Goal: Task Accomplishment & Management: Use online tool/utility

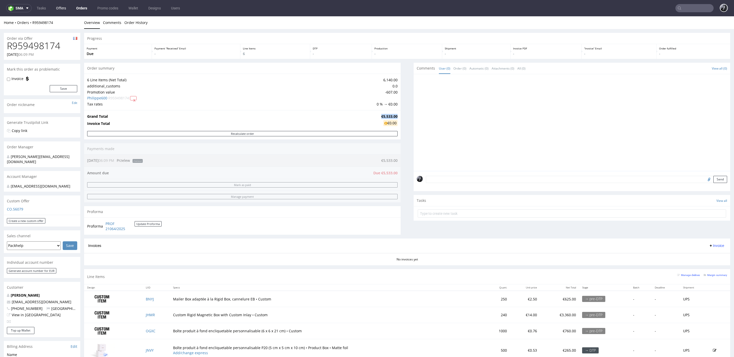
click at [63, 8] on link "Offers" at bounding box center [61, 8] width 16 height 8
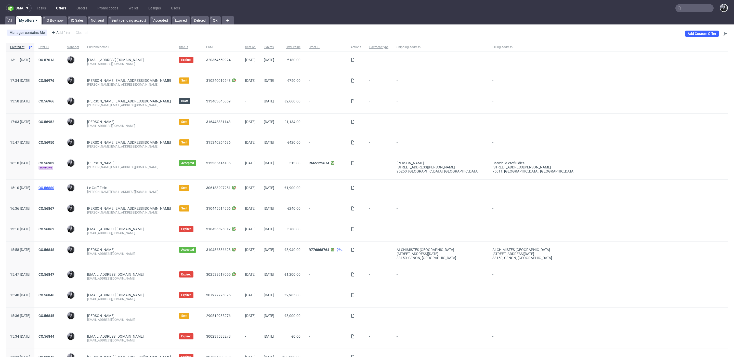
click at [54, 186] on link "CO.56880" at bounding box center [47, 188] width 16 height 4
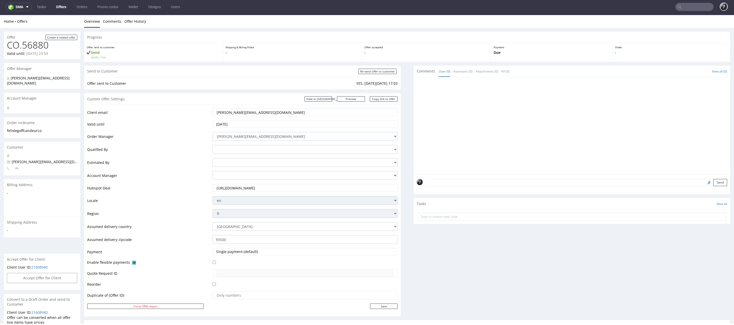
click at [64, 4] on link "Offers" at bounding box center [61, 7] width 16 height 8
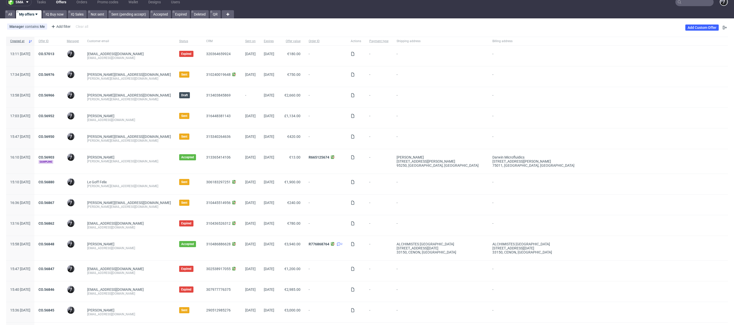
scroll to position [88, 0]
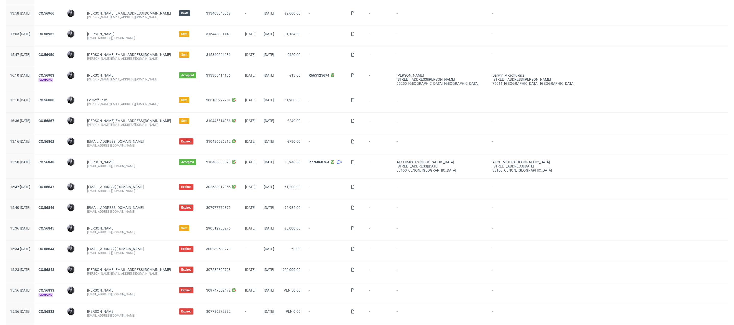
click at [63, 159] on div "CO.56848" at bounding box center [48, 166] width 28 height 24
click at [54, 161] on link "CO.56848" at bounding box center [47, 162] width 16 height 4
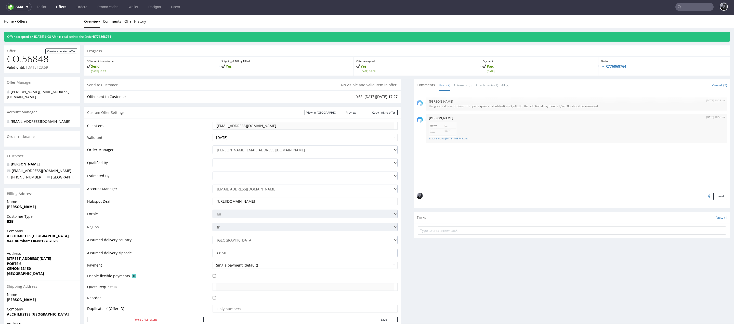
click at [62, 5] on link "Offers" at bounding box center [61, 7] width 16 height 8
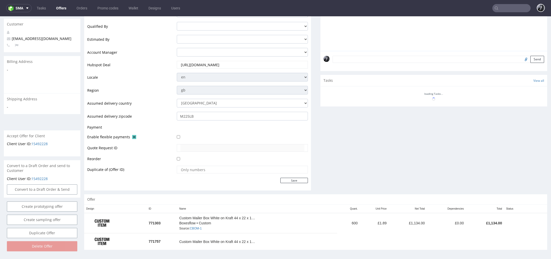
scroll to position [2, 0]
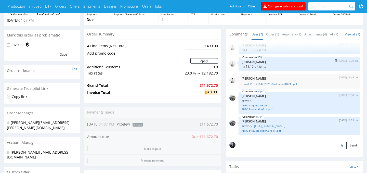
scroll to position [45, 0]
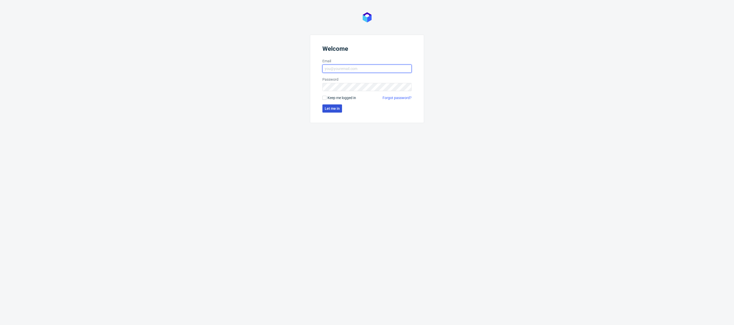
type input "[PERSON_NAME][EMAIL_ADDRESS][DOMAIN_NAME]"
click at [330, 107] on span "Let me in" at bounding box center [332, 109] width 15 height 4
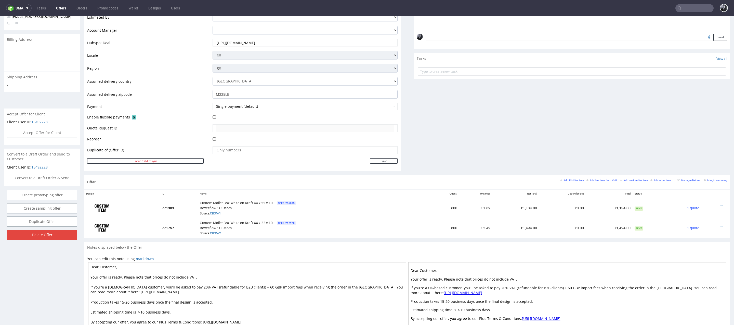
scroll to position [158, 0]
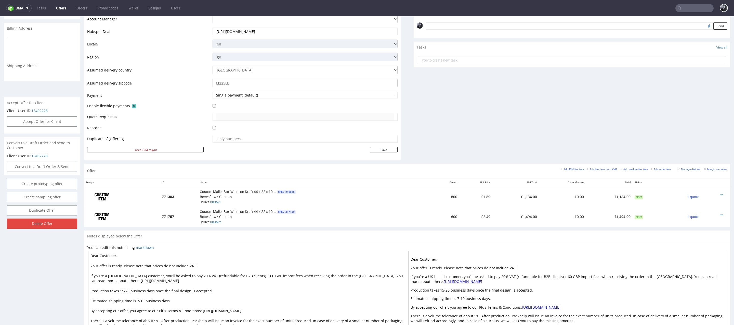
drag, startPoint x: 116, startPoint y: 254, endPoint x: 99, endPoint y: 253, distance: 16.1
click at [99, 253] on textarea "Dear Customer, Your offer is ready. Please note that prices do not include VAT.…" at bounding box center [247, 295] width 318 height 89
type textarea "Dear [PERSON_NAME], Your offer is ready. Please note that prices do not include…"
click at [63, 278] on div "Offer Create a related offer CO.56952 Valid until: [DATE] 23:59 Offer Manager […" at bounding box center [42, 114] width 76 height 478
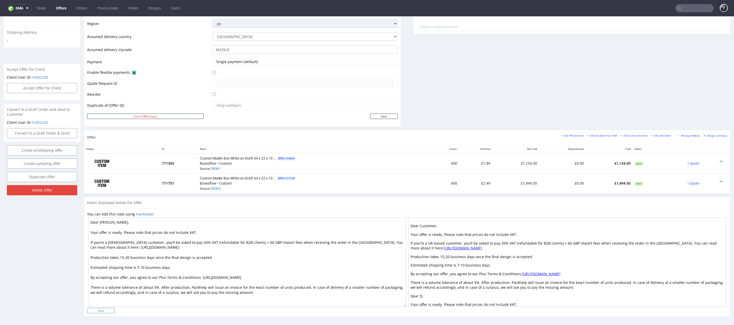
click at [107, 307] on input "Save" at bounding box center [101, 309] width 28 height 5
type input "In progress..."
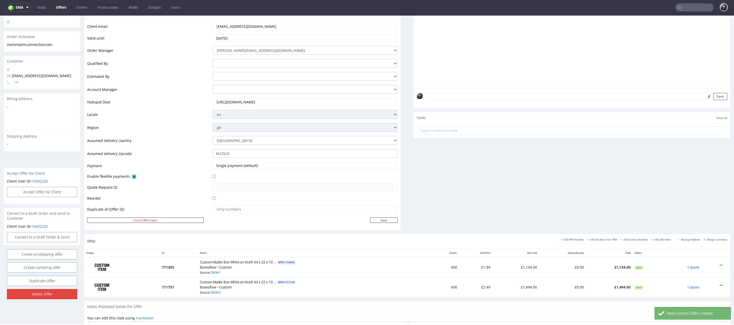
scroll to position [96, 0]
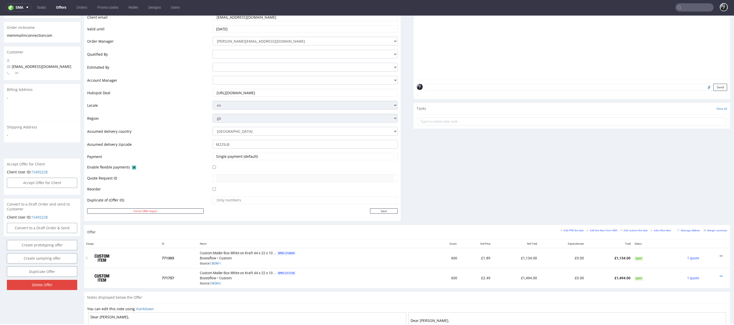
click at [720, 254] on icon at bounding box center [721, 256] width 3 height 4
click at [675, 174] on div "Comments User (0) Automatic (0) Attachments (0) All (0) View all (0) Send Tasks…" at bounding box center [572, 97] width 317 height 254
click at [720, 255] on icon at bounding box center [721, 256] width 3 height 4
click at [698, 219] on span "Duplicate Item" at bounding box center [698, 216] width 41 height 5
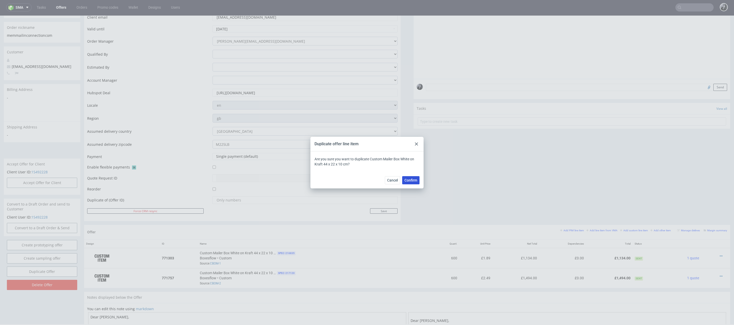
click at [415, 181] on span "Confirm" at bounding box center [411, 180] width 13 height 4
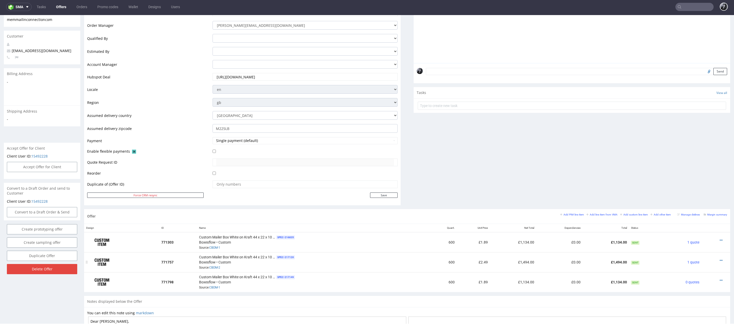
scroll to position [126, 0]
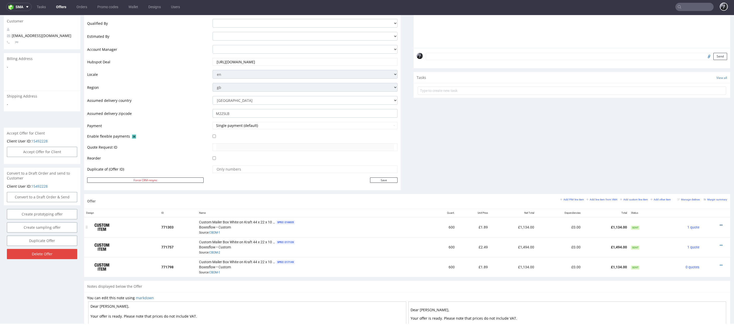
click at [720, 224] on icon at bounding box center [721, 225] width 3 height 4
click at [696, 160] on span "Edit item specification" at bounding box center [698, 158] width 41 height 5
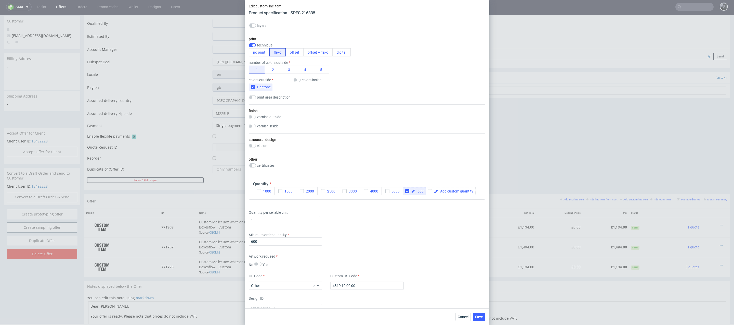
scroll to position [218, 0]
click at [420, 190] on span "600" at bounding box center [420, 192] width 8 height 4
click at [423, 191] on span "600" at bounding box center [420, 192] width 8 height 4
checkbox input "true"
click at [420, 213] on div "Quantity per sellable unit 1" at bounding box center [367, 216] width 237 height 20
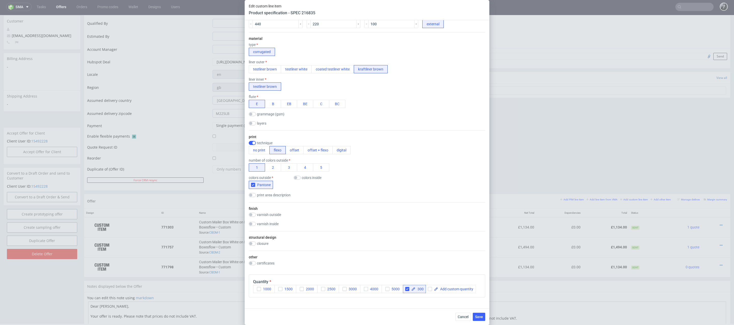
scroll to position [369, 0]
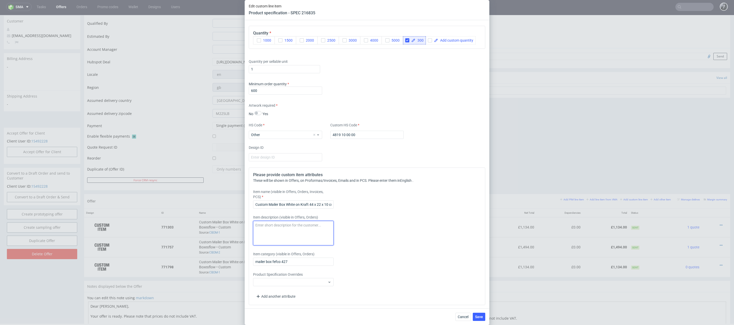
click at [283, 225] on textarea at bounding box center [293, 233] width 81 height 24
type textarea "Shipping to the UK"
click at [479, 316] on span "Save" at bounding box center [479, 317] width 8 height 4
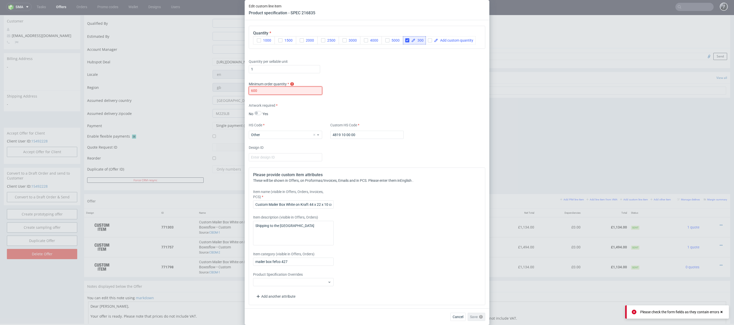
drag, startPoint x: 304, startPoint y: 92, endPoint x: 236, endPoint y: 84, distance: 68.3
click at [236, 84] on div "Edit custom line item Product specification - SPEC 216835 Supplier Custom Custo…" at bounding box center [367, 162] width 734 height 325
type input "300"
click at [480, 315] on span "Save" at bounding box center [479, 317] width 8 height 4
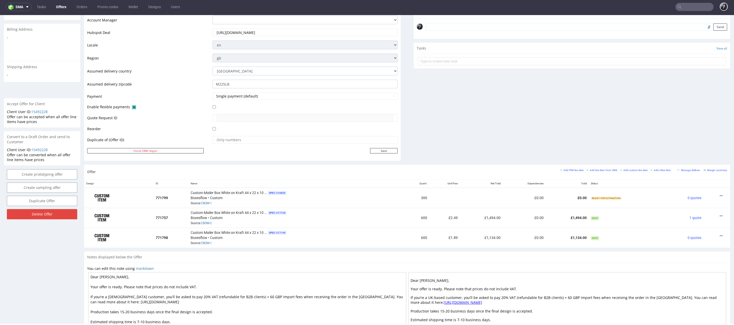
scroll to position [155, 0]
click at [720, 234] on icon at bounding box center [721, 236] width 3 height 4
click at [698, 179] on span "Edit item price" at bounding box center [698, 177] width 41 height 5
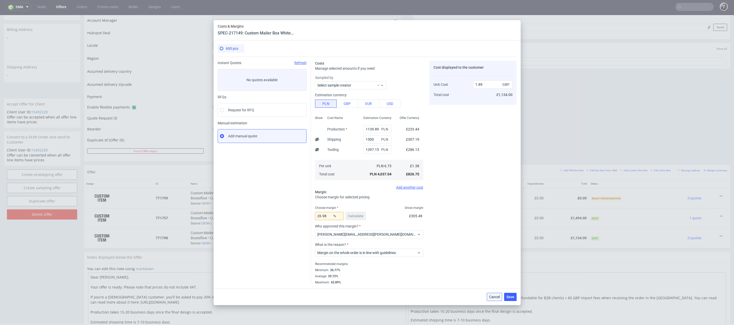
click at [495, 298] on span "Cancel" at bounding box center [494, 297] width 11 height 4
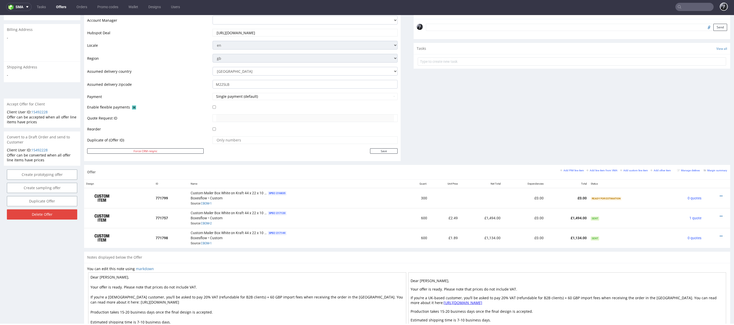
click at [393, 185] on th "Name" at bounding box center [297, 184] width 216 height 8
click at [720, 194] on icon at bounding box center [721, 196] width 3 height 4
click at [697, 131] on span "Edit item specification" at bounding box center [698, 129] width 41 height 5
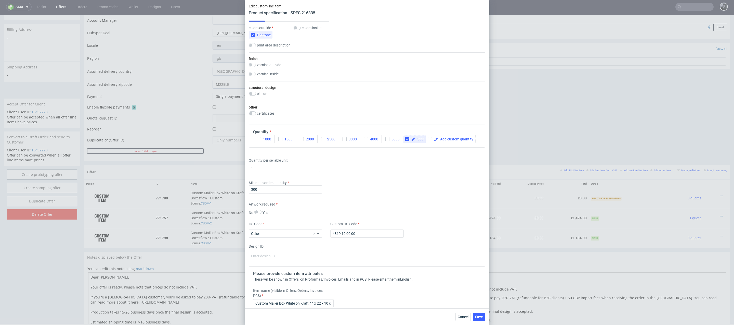
scroll to position [0, 0]
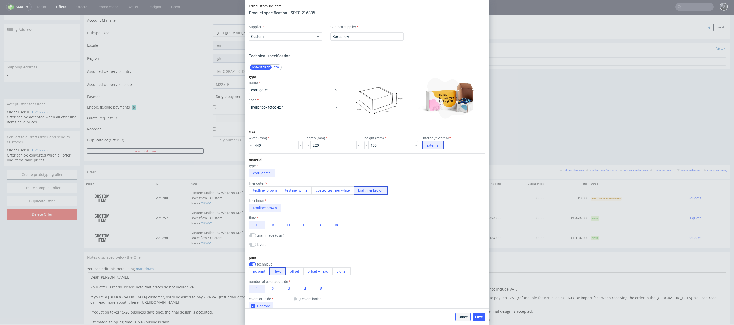
click at [461, 315] on span "Cancel" at bounding box center [463, 317] width 11 height 4
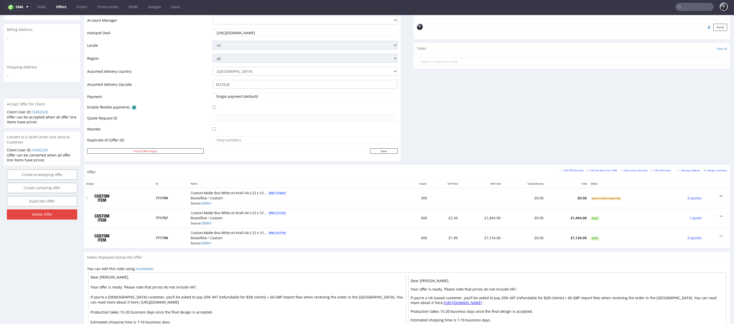
click at [720, 194] on icon at bounding box center [721, 196] width 3 height 4
click at [701, 136] on li "Add cost manually" at bounding box center [696, 138] width 49 height 9
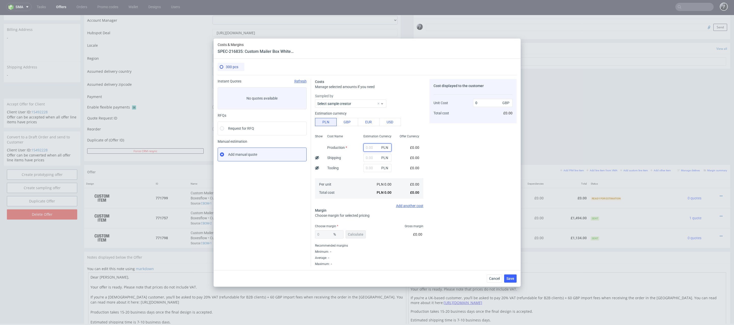
click at [373, 147] on input "text" at bounding box center [378, 147] width 28 height 8
type input "56"
type input "0.04"
type input "569"
type input "0.39"
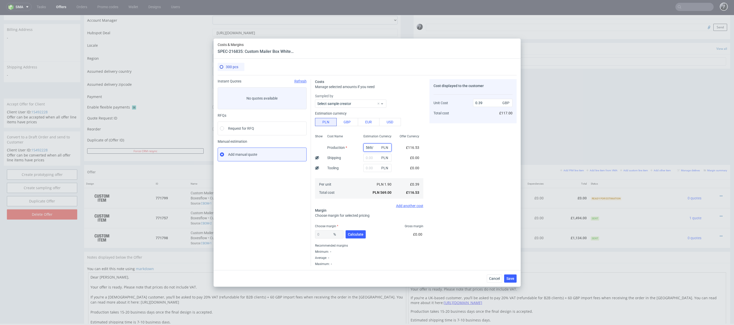
type input "569/5"
type input "0"
type input "56"
type input "0.04"
type input "5695"
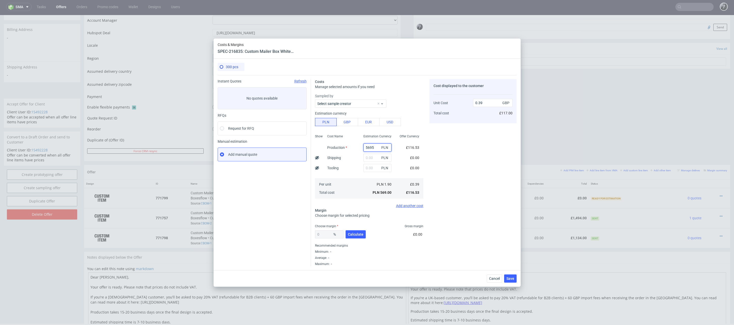
type input "3.89"
type input "569;5"
type input "0"
type input "570"
type input "0.39"
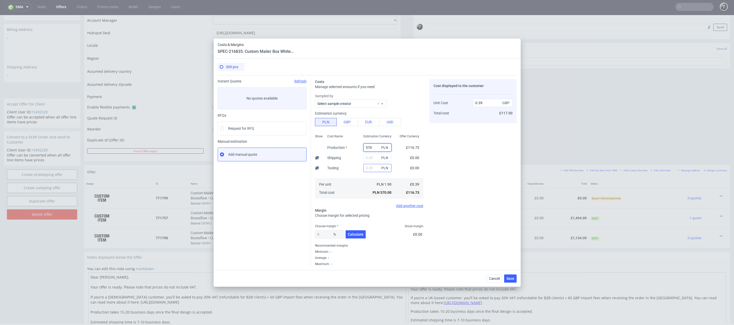
type input "570"
click at [374, 165] on input "text" at bounding box center [378, 168] width 28 height 8
type input "700"
type input "0.87"
type input "700"
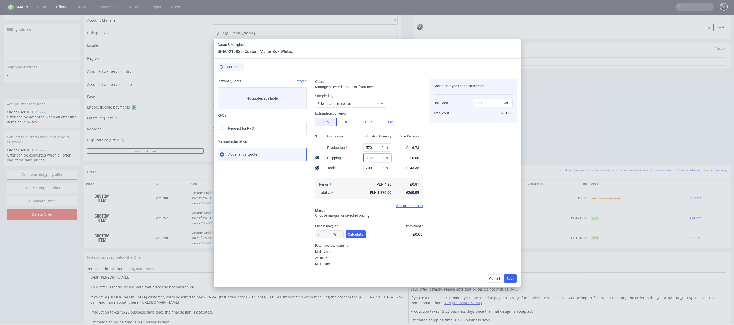
click at [374, 160] on input "text" at bounding box center [378, 157] width 28 height 8
type input "1500"
type input "1.89"
type input "1500"
click at [468, 177] on div "Cost displayed to the customer Unit Cost Total cost 1.89 GBP £567.00" at bounding box center [473, 172] width 87 height 187
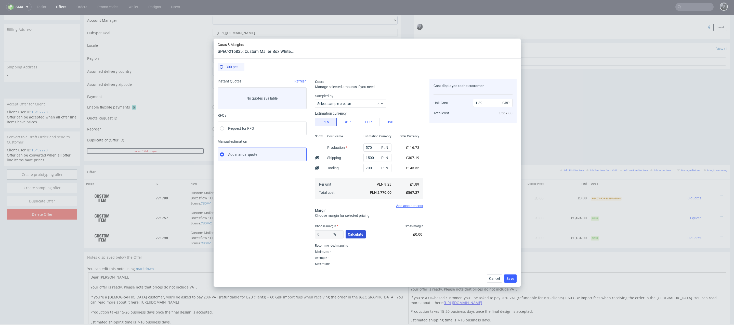
click at [359, 235] on span "Calculate" at bounding box center [356, 234] width 16 height 4
type input "42.22"
type input "3.27"
click at [496, 277] on span "Cancel" at bounding box center [494, 278] width 11 height 4
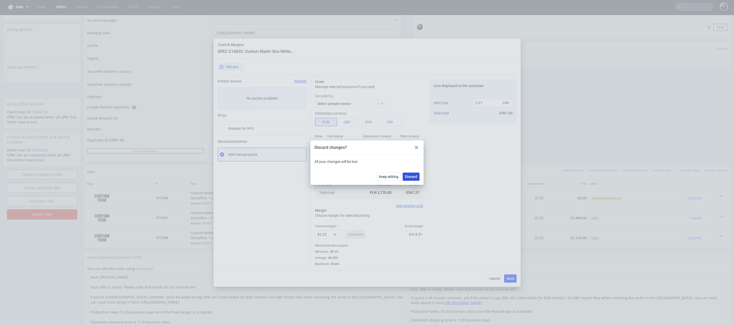
click at [408, 175] on span "Discard" at bounding box center [411, 177] width 12 height 4
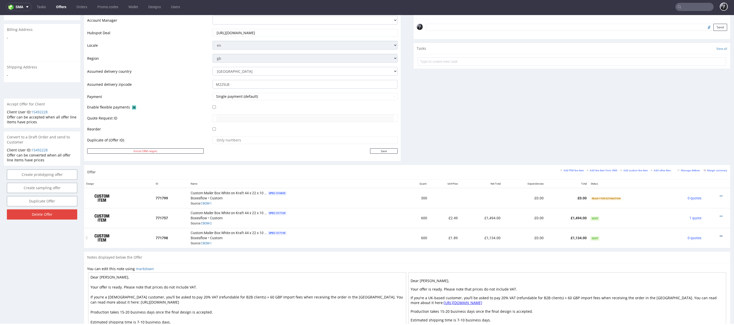
click at [720, 234] on icon at bounding box center [721, 236] width 3 height 4
click at [689, 176] on span "Edit item price" at bounding box center [698, 177] width 41 height 5
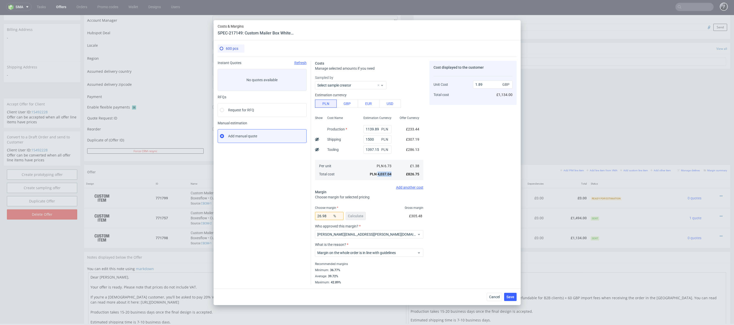
drag, startPoint x: 393, startPoint y: 174, endPoint x: 377, endPoint y: 174, distance: 15.6
click at [377, 174] on div "PLN 4,037.04" at bounding box center [378, 174] width 36 height 8
click at [498, 297] on span "Cancel" at bounding box center [494, 297] width 11 height 4
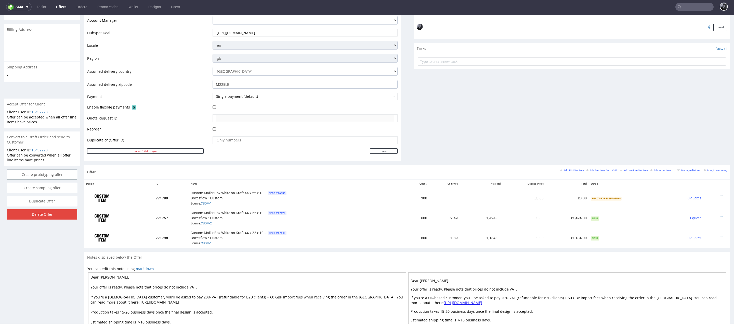
click at [720, 194] on icon at bounding box center [721, 196] width 3 height 4
click at [723, 214] on td at bounding box center [717, 218] width 27 height 20
click at [720, 194] on icon at bounding box center [721, 196] width 3 height 4
click at [697, 132] on span "Edit item specification" at bounding box center [698, 129] width 41 height 5
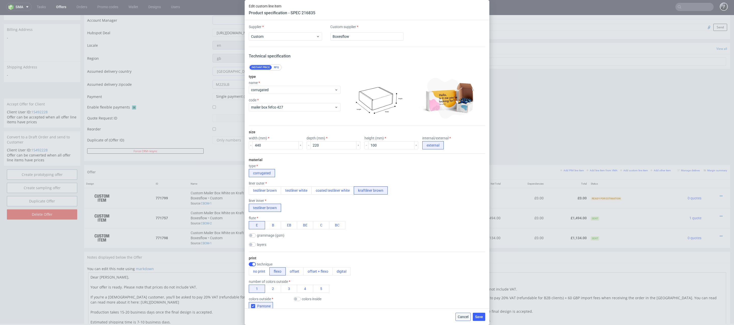
click at [460, 315] on span "Cancel" at bounding box center [463, 317] width 11 height 4
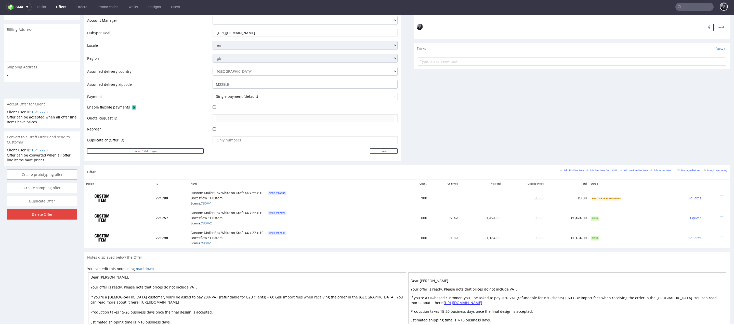
click at [720, 194] on icon at bounding box center [721, 196] width 3 height 4
click at [693, 140] on span "Add cost manually" at bounding box center [698, 138] width 41 height 5
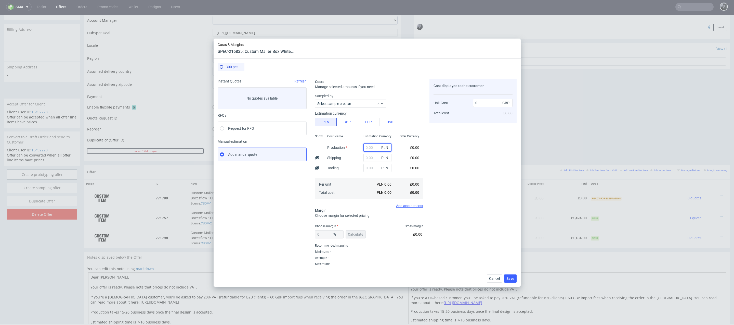
click at [372, 145] on input "text" at bounding box center [378, 147] width 28 height 8
type input "201"
type input "0.14"
type input "2018"
type input "1.38"
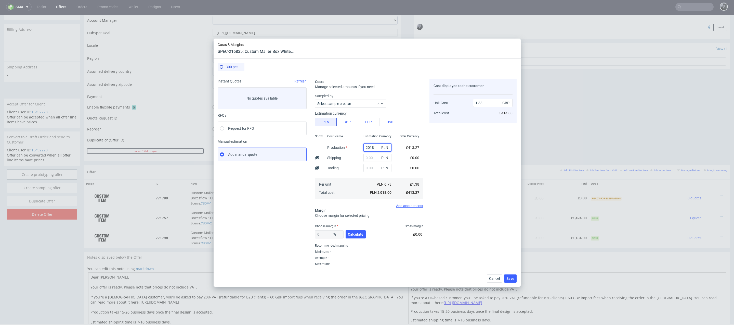
type input "2018?"
type input "0"
type input "?"
type input "2019"
type input "1.38"
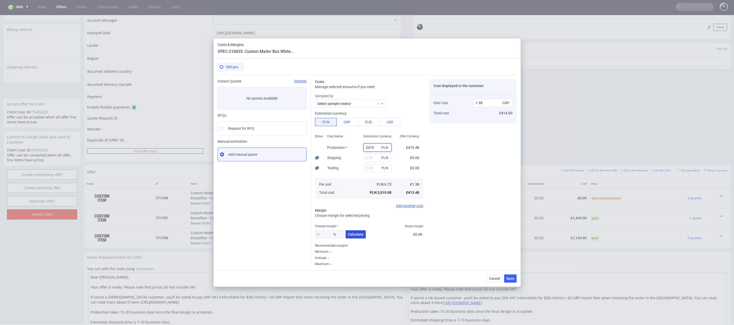
type input "2019"
click at [356, 234] on span "Calculate" at bounding box center [356, 234] width 16 height 4
type input "44.33"
drag, startPoint x: 486, startPoint y: 102, endPoint x: 455, endPoint y: 102, distance: 30.6
click at [455, 102] on div "Unit Cost Total cost 2.48 GBP £744.00" at bounding box center [473, 105] width 79 height 27
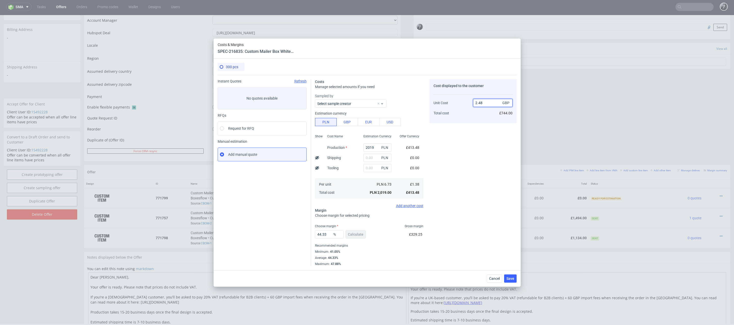
type input "1"
type input "-37.999999999999986"
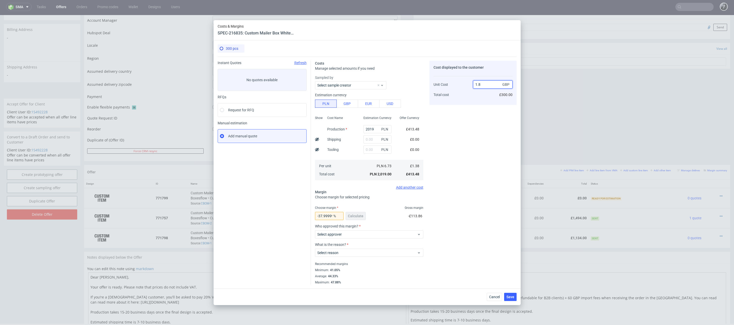
type input "1.89"
type input "26.984126984126995"
type input "1.89"
click at [461, 126] on div "Cost displayed to the customer Unit Cost Total cost 1.89 GBP £567.00" at bounding box center [473, 172] width 87 height 223
click at [384, 236] on span "Select approver" at bounding box center [367, 234] width 100 height 5
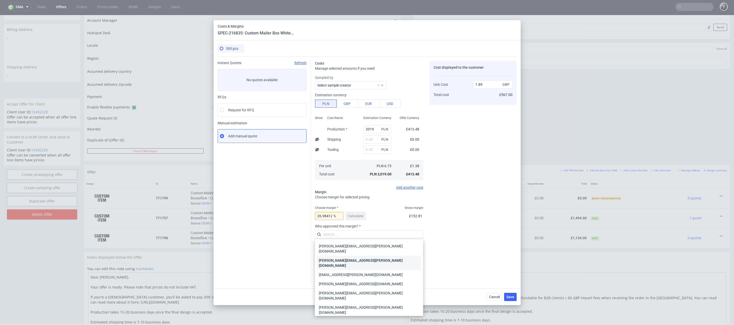
click at [381, 255] on div "[PERSON_NAME][EMAIL_ADDRESS][PERSON_NAME][DOMAIN_NAME]" at bounding box center [369, 262] width 104 height 14
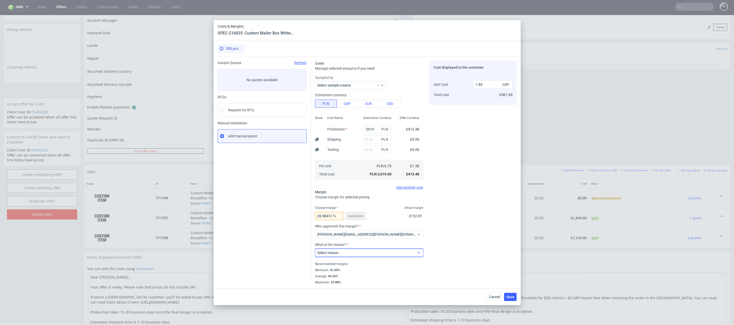
click at [376, 254] on span "Select reason" at bounding box center [367, 252] width 100 height 5
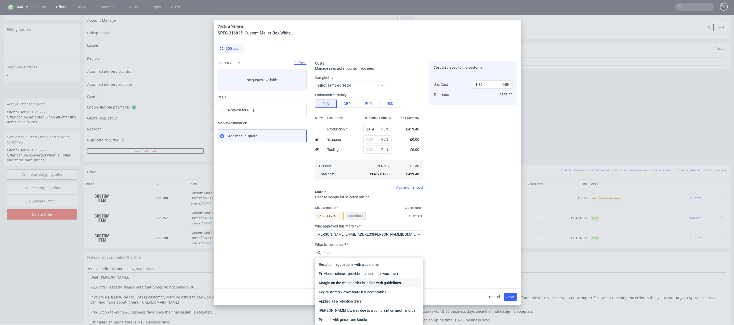
click at [372, 281] on div "Margin on the whole order is in line with guidelines" at bounding box center [369, 282] width 104 height 9
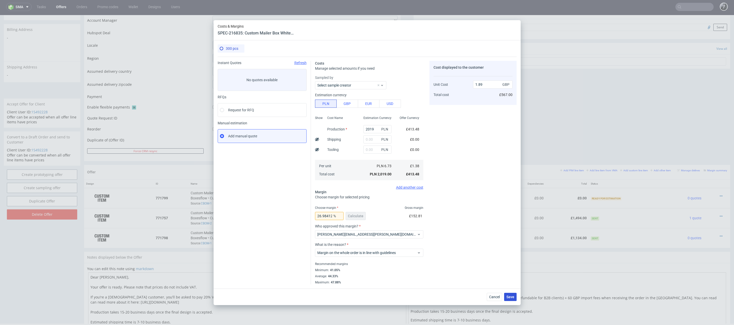
click at [512, 297] on span "Save" at bounding box center [511, 297] width 8 height 4
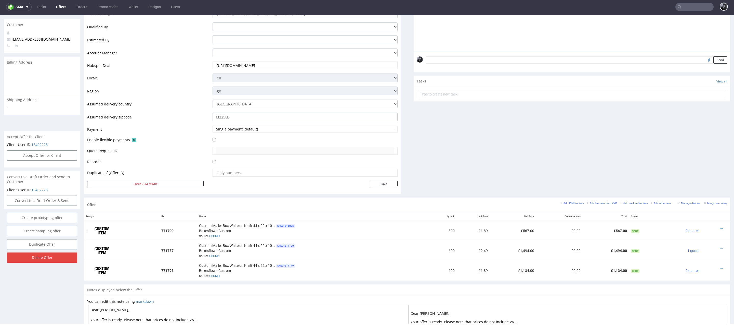
scroll to position [123, 0]
click at [720, 246] on icon at bounding box center [721, 248] width 3 height 4
click at [698, 191] on span "Edit item price" at bounding box center [698, 190] width 41 height 5
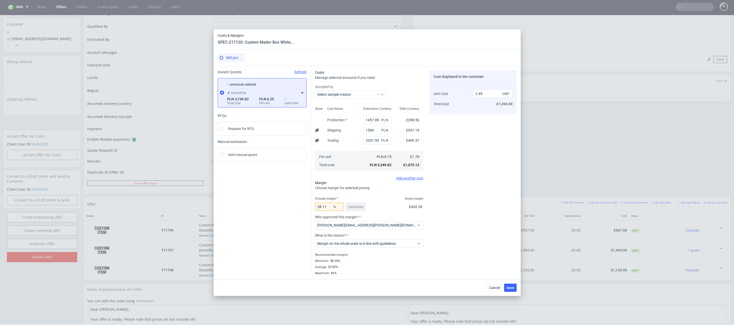
click at [303, 91] on icon at bounding box center [302, 93] width 4 height 4
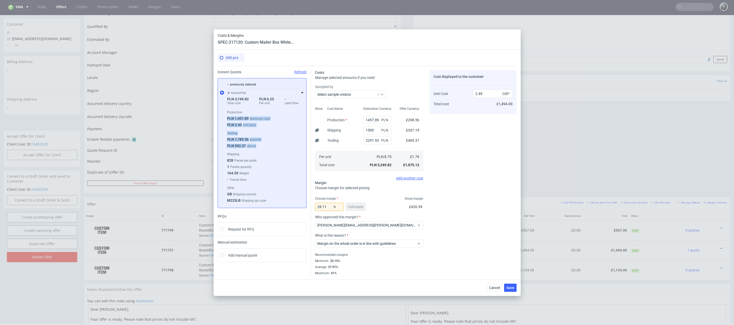
drag, startPoint x: 261, startPoint y: 144, endPoint x: 224, endPoint y: 114, distance: 47.9
click at [224, 114] on div "Production PLN 1,457.89 Summary cost PLN 2.43 Unit price Tooling PLN 1,789.56 p…" at bounding box center [262, 156] width 80 height 96
copy div "PLN 1,457.89 Summary cost PLN 2.43 Unit price Tooling PLN 1,789.56 polymer PLN …"
drag, startPoint x: 379, startPoint y: 130, endPoint x: 354, endPoint y: 129, distance: 24.2
click at [354, 129] on div "Show Cost Name Production Shipping Tooling Per unit Total cost Estimation Curre…" at bounding box center [369, 138] width 108 height 67
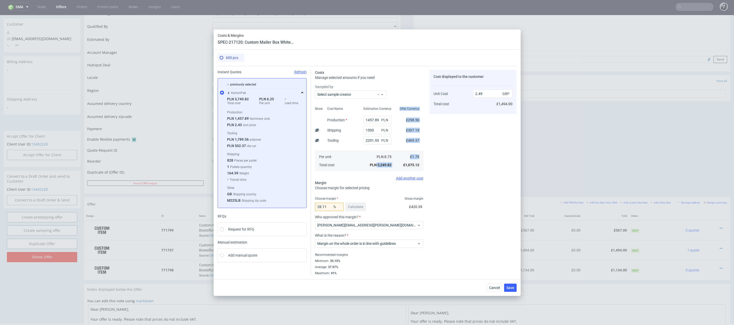
drag, startPoint x: 396, startPoint y: 164, endPoint x: 377, endPoint y: 164, distance: 18.9
click at [377, 164] on div "Show Cost Name Production Shipping Tooling Per unit Total cost Estimation Curre…" at bounding box center [369, 138] width 108 height 67
click at [377, 164] on span "PLN 5,249.82" at bounding box center [381, 165] width 22 height 4
drag, startPoint x: 368, startPoint y: 166, endPoint x: 391, endPoint y: 166, distance: 22.4
click at [391, 166] on div "PLN 5,249.82" at bounding box center [378, 165] width 36 height 8
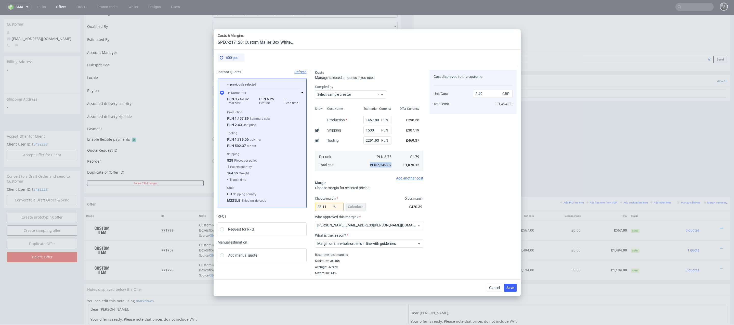
copy span "PLN 5,249.82"
drag, startPoint x: 376, startPoint y: 155, endPoint x: 414, endPoint y: 156, distance: 38.0
click at [414, 156] on div "Show Cost Name Production Shipping Tooling Per unit Total cost Estimation Curre…" at bounding box center [369, 138] width 108 height 67
click at [441, 163] on div "Cost displayed to the customer Unit Cost Total cost 2.49 GBP £1,494.00" at bounding box center [473, 172] width 87 height 205
drag, startPoint x: 421, startPoint y: 156, endPoint x: 378, endPoint y: 153, distance: 42.9
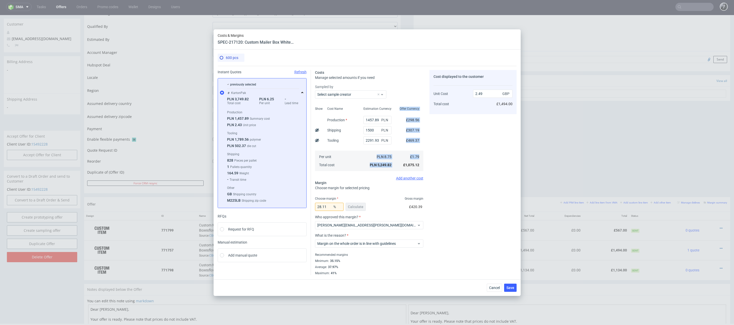
click at [378, 153] on div "Show Cost Name Production Shipping Tooling Per unit Total cost Estimation Curre…" at bounding box center [369, 138] width 108 height 67
click at [378, 153] on div "PLN 8.75" at bounding box center [378, 156] width 36 height 8
drag, startPoint x: 319, startPoint y: 155, endPoint x: 424, endPoint y: 168, distance: 105.9
click at [424, 168] on div "Costs Manage selected amounts if you need Sampled by Select sample creator Show…" at bounding box center [414, 170] width 206 height 209
drag, startPoint x: 420, startPoint y: 166, endPoint x: 319, endPoint y: 156, distance: 100.7
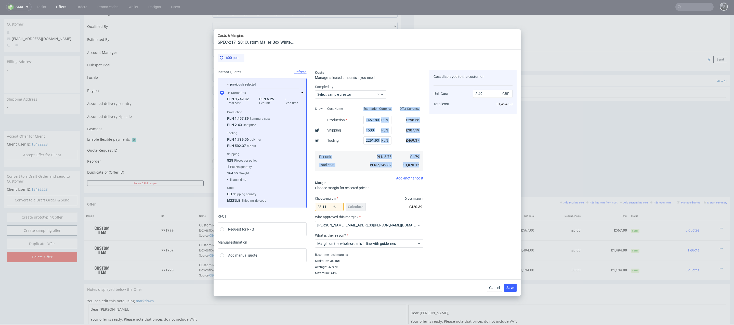
click at [319, 156] on div "Show Cost Name Production Shipping Tooling Per unit Total cost Estimation Curre…" at bounding box center [369, 138] width 108 height 67
copy div "Per unit Total cost Estimation Currency PLN PLN PLN PLN 8.75 PLN 5,249.82 Offer…"
click at [497, 288] on span "Cancel" at bounding box center [494, 288] width 11 height 4
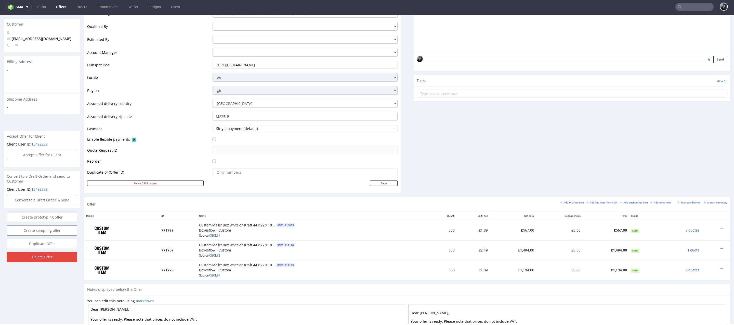
click at [720, 247] on icon at bounding box center [721, 248] width 3 height 4
click at [701, 211] on span "Duplicate Item" at bounding box center [698, 208] width 41 height 5
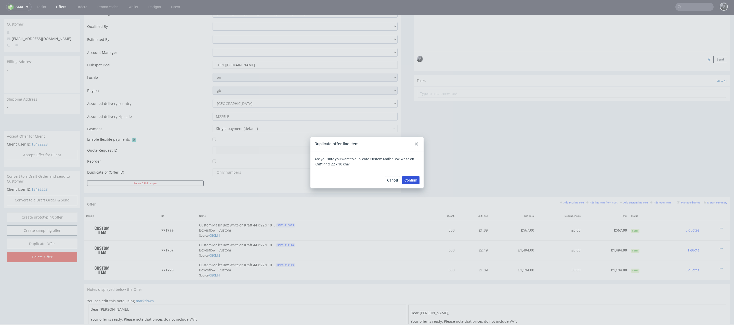
click at [413, 177] on button "Confirm" at bounding box center [410, 180] width 17 height 8
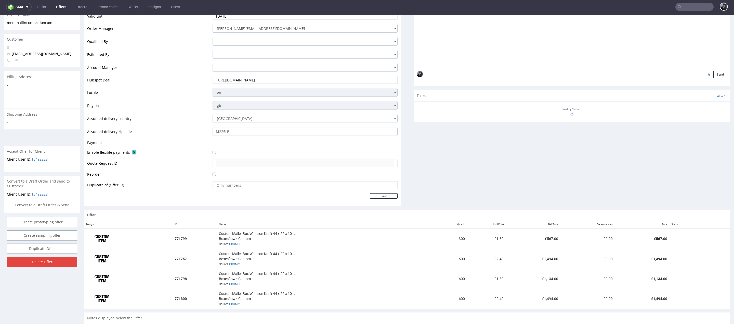
scroll to position [113, 0]
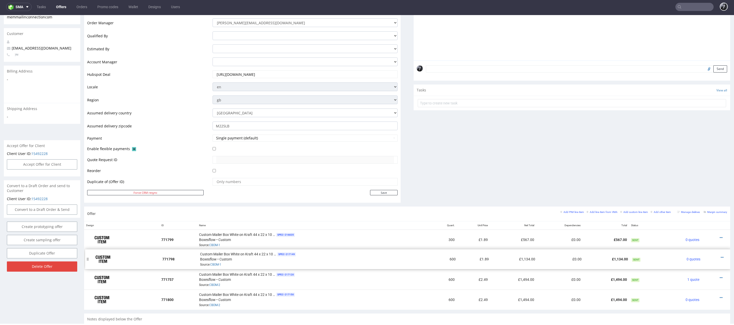
drag, startPoint x: 87, startPoint y: 277, endPoint x: 88, endPoint y: 257, distance: 20.2
click at [720, 296] on icon at bounding box center [721, 298] width 3 height 4
click at [697, 229] on span "Edit item specification" at bounding box center [698, 230] width 41 height 5
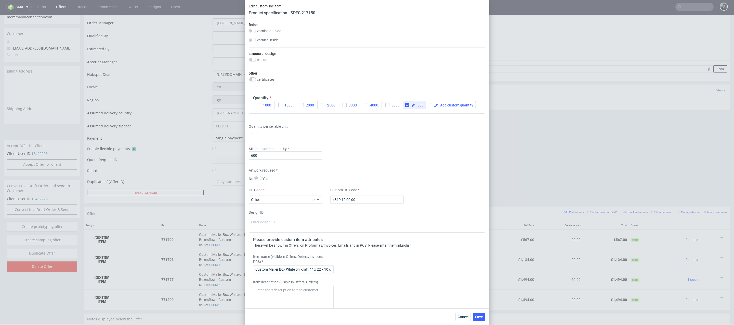
scroll to position [307, 0]
click at [422, 102] on span "600" at bounding box center [420, 102] width 8 height 4
checkbox input "true"
click at [289, 147] on label "Minimum order quantity" at bounding box center [269, 146] width 40 height 4
drag, startPoint x: 281, startPoint y: 150, endPoint x: 233, endPoint y: 150, distance: 47.7
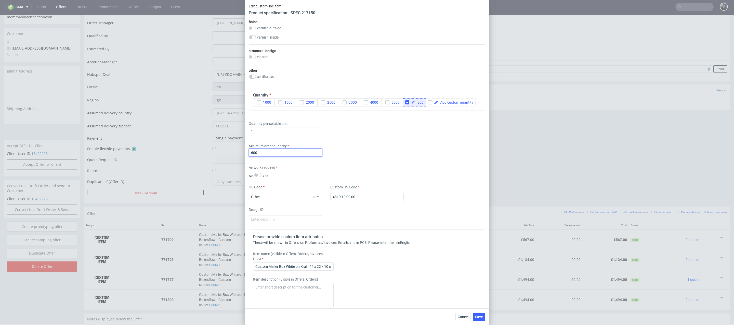
click at [233, 150] on div "Edit custom line item Product specification - SPEC 217150 Supplier Custom Custo…" at bounding box center [367, 162] width 734 height 325
type input "300"
click at [313, 209] on label "Design ID" at bounding box center [285, 209] width 73 height 5
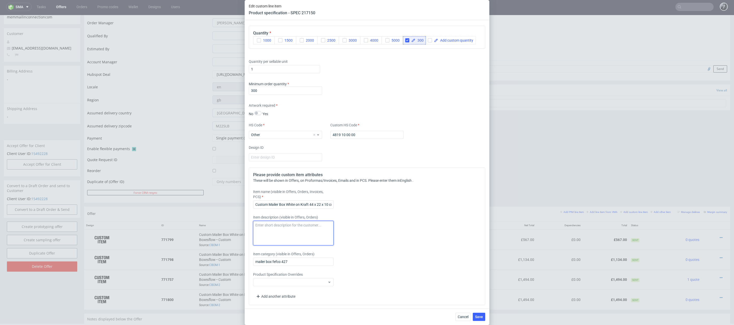
click at [310, 225] on textarea at bounding box center [293, 233] width 81 height 24
type textarea "Shipping to the NL"
click at [478, 315] on span "Save" at bounding box center [479, 317] width 8 height 4
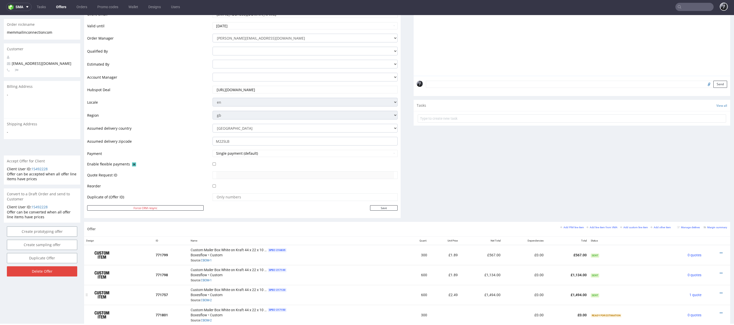
scroll to position [122, 0]
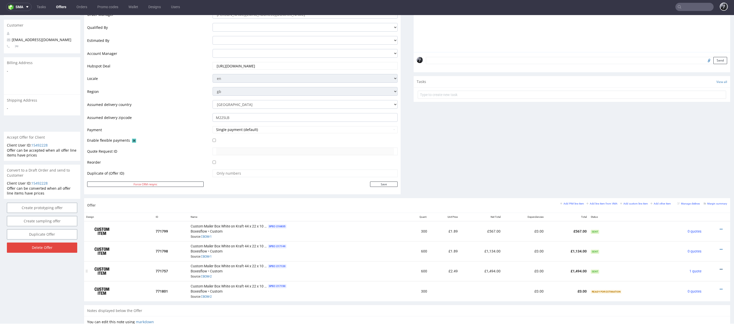
click at [720, 267] on icon at bounding box center [721, 269] width 3 height 4
click at [284, 265] on span "SPEC- 217120" at bounding box center [277, 266] width 19 height 4
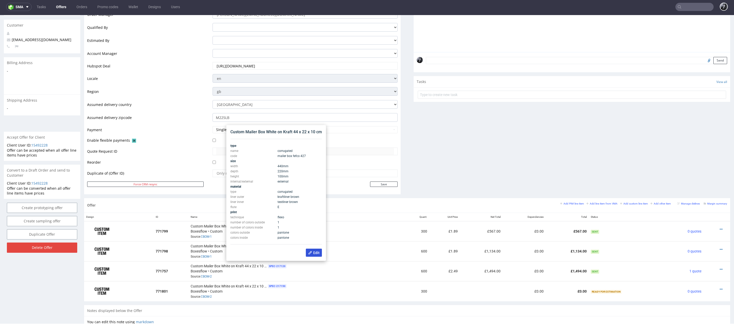
click at [316, 251] on span "Edit" at bounding box center [313, 252] width 11 height 4
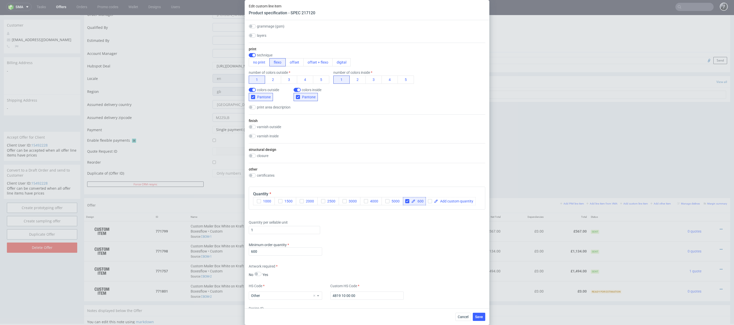
scroll to position [369, 0]
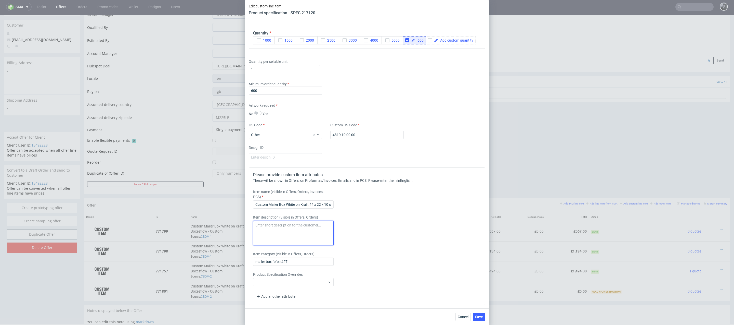
click at [301, 233] on textarea at bounding box center [293, 233] width 81 height 24
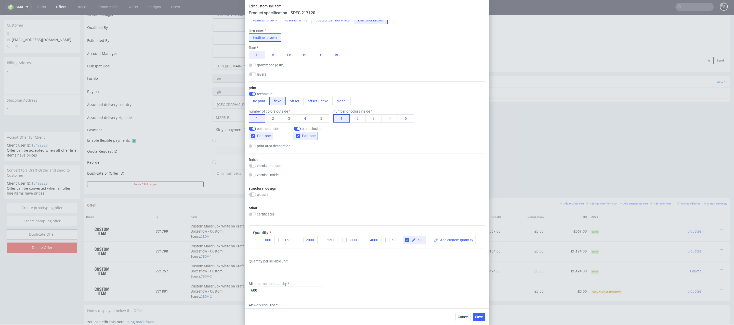
scroll to position [0, 0]
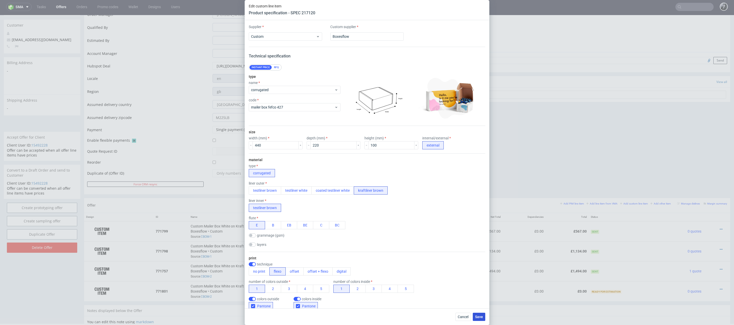
type textarea "Shipping to the UK"
click at [480, 317] on span "Save" at bounding box center [479, 317] width 8 height 4
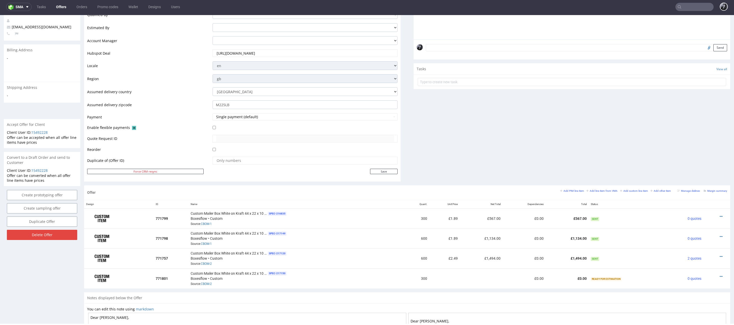
scroll to position [134, 0]
click at [720, 255] on icon at bounding box center [721, 257] width 3 height 4
click at [703, 201] on span "Edit item price" at bounding box center [698, 198] width 41 height 5
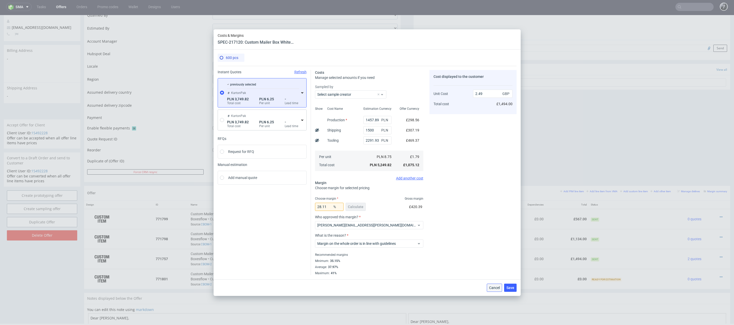
click at [490, 285] on button "Cancel" at bounding box center [494, 287] width 15 height 8
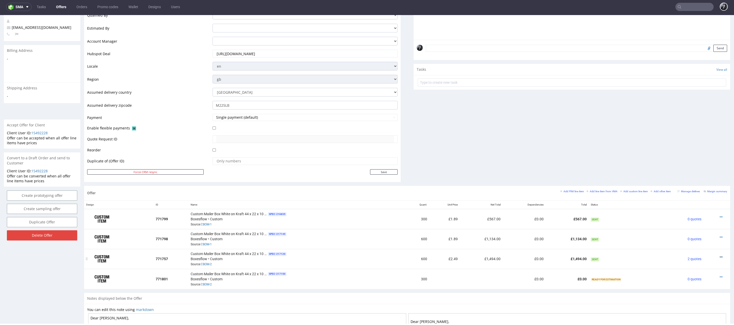
click at [720, 255] on icon at bounding box center [721, 257] width 3 height 4
click at [698, 190] on span "Edit item specification" at bounding box center [698, 189] width 41 height 5
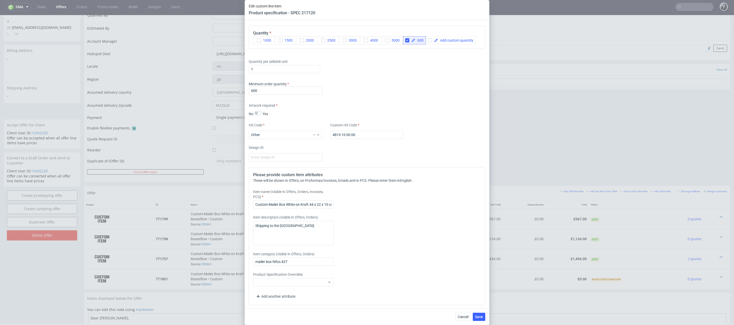
scroll to position [302, 0]
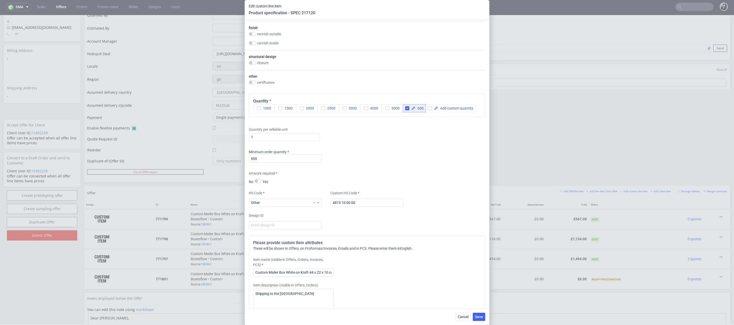
click at [423, 106] on span "600" at bounding box center [420, 108] width 8 height 4
drag, startPoint x: 424, startPoint y: 107, endPoint x: 415, endPoint y: 107, distance: 8.7
click at [415, 107] on div "600" at bounding box center [414, 108] width 23 height 8
checkbox input "true"
drag, startPoint x: 284, startPoint y: 155, endPoint x: 246, endPoint y: 155, distance: 38.0
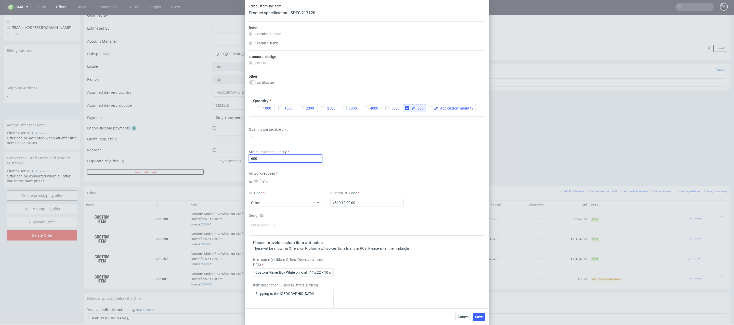
click at [246, 155] on div "Supplier Custom Custom supplier Boxesflow Technical specification Instant price…" at bounding box center [367, 164] width 245 height 288
drag, startPoint x: 276, startPoint y: 153, endPoint x: 249, endPoint y: 153, distance: 26.5
click at [249, 154] on input "600" at bounding box center [285, 158] width 73 height 8
drag, startPoint x: 273, startPoint y: 159, endPoint x: 234, endPoint y: 159, distance: 38.8
click at [234, 159] on div "Edit custom line item Product specification - SPEC 217120 Supplier Custom Custo…" at bounding box center [367, 162] width 734 height 325
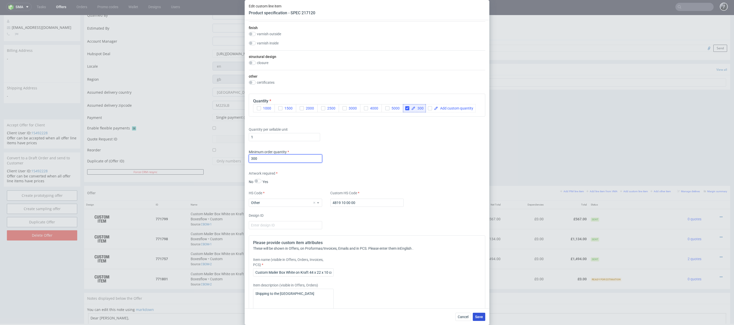
type input "300"
click at [482, 318] on span "Save" at bounding box center [479, 317] width 8 height 4
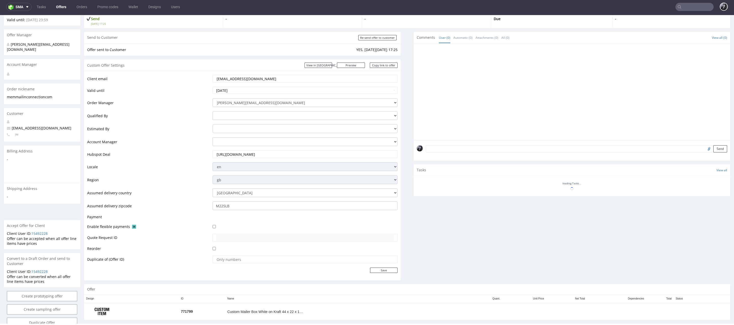
scroll to position [55, 0]
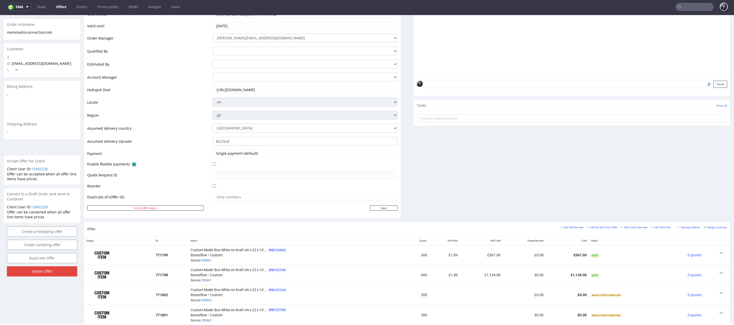
scroll to position [139, 0]
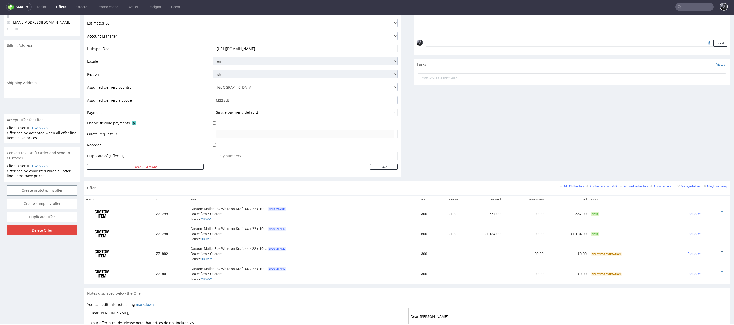
click at [720, 250] on icon at bounding box center [721, 252] width 3 height 4
click at [699, 196] on span "Add cost manually" at bounding box center [698, 193] width 41 height 5
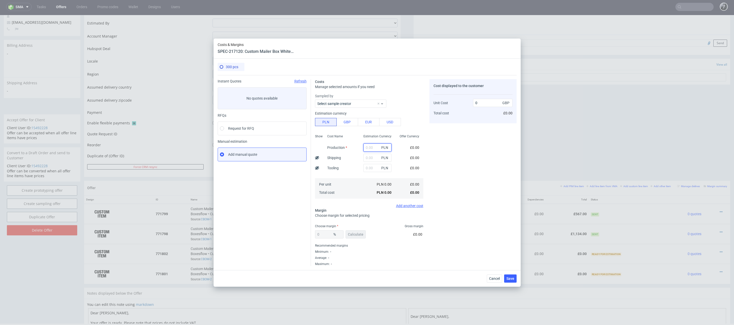
click at [371, 150] on input "text" at bounding box center [378, 147] width 28 height 8
type input "729"
type input "0.5"
type input "729"
click at [376, 167] on input "text" at bounding box center [378, 168] width 28 height 8
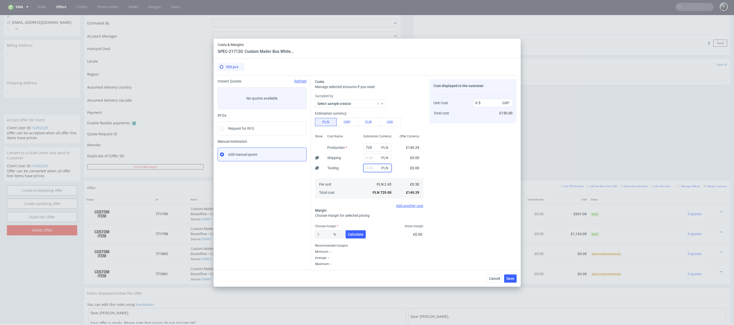
paste input "1 146,57"
type input "1 146,57"
click at [462, 193] on div "Cost displayed to the customer Unit Cost Total cost 0.5 GBP £150.00" at bounding box center [473, 172] width 87 height 187
click at [377, 158] on input "text" at bounding box center [378, 157] width 28 height 8
type input "1509"
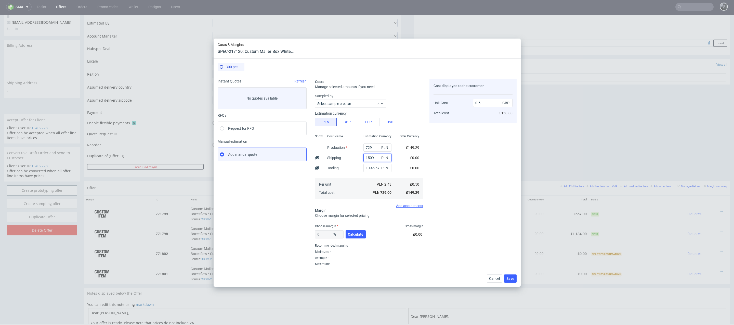
type input "0.51"
type input "15099"
type input "10.81"
type input "150"
type input "1.53"
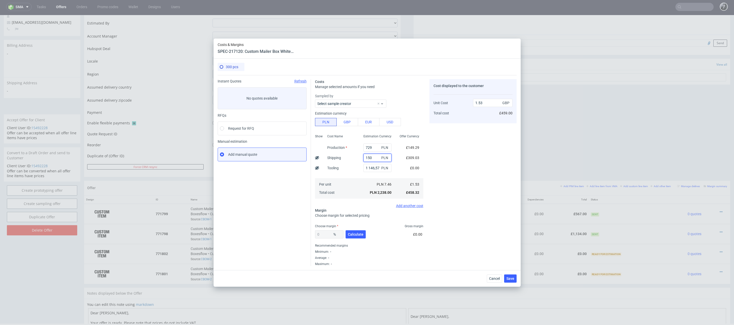
type input "1500"
type input "1.52"
type input "1500"
click at [460, 192] on div "Cost displayed to the customer Unit Cost Total cost 1.52 GBP £456.00" at bounding box center [473, 172] width 87 height 187
click at [356, 231] on button "Calculate" at bounding box center [356, 234] width 20 height 8
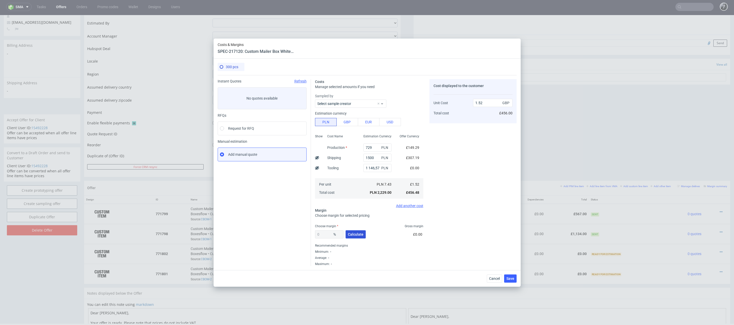
type input "43.67"
click at [328, 235] on input "43.67" at bounding box center [329, 234] width 29 height 8
click at [484, 101] on input "2.7" at bounding box center [493, 103] width 40 height 8
type input "2.49"
type input "38.9558232931727"
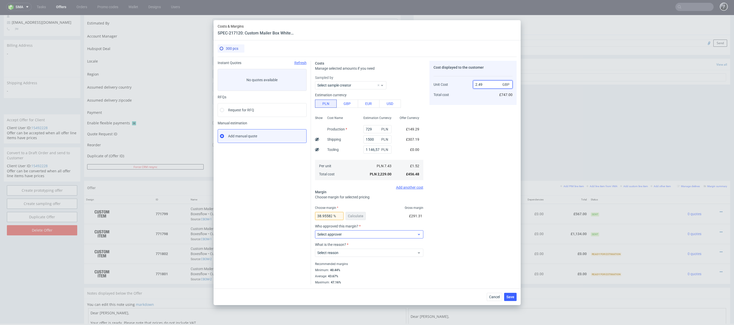
type input "2.49"
click at [375, 233] on span "Select approver" at bounding box center [367, 234] width 100 height 5
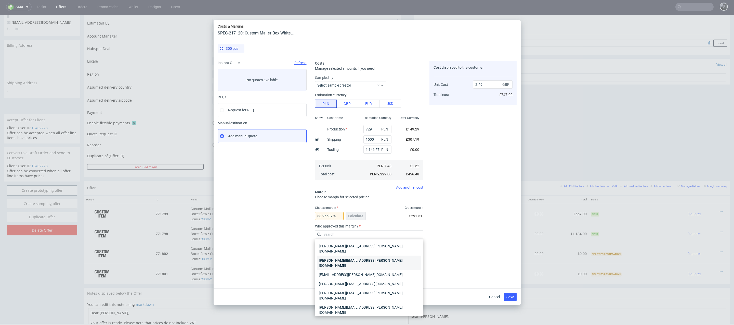
click at [371, 255] on div "[PERSON_NAME][EMAIL_ADDRESS][PERSON_NAME][DOMAIN_NAME]" at bounding box center [369, 262] width 104 height 14
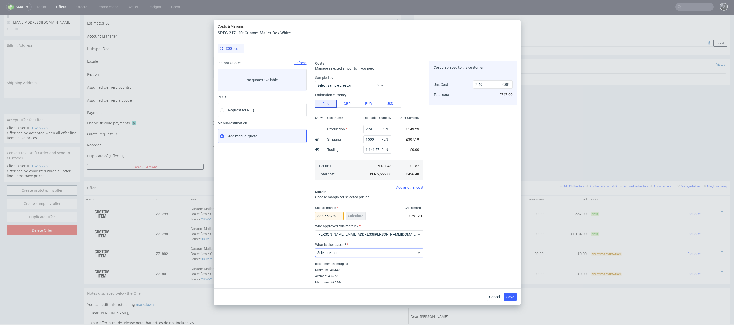
click at [371, 253] on span "Select reason" at bounding box center [367, 252] width 100 height 5
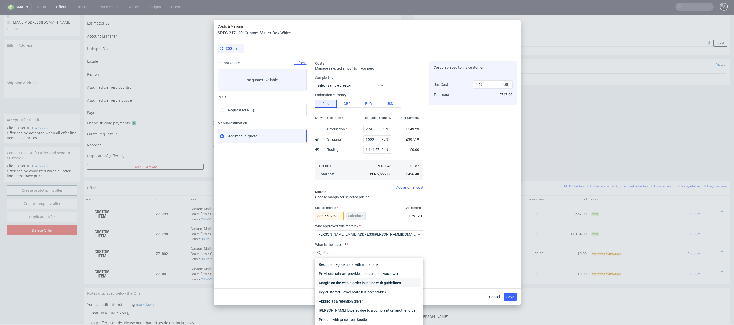
click at [371, 281] on div "Margin on the whole order is in line with guidelines" at bounding box center [369, 282] width 104 height 9
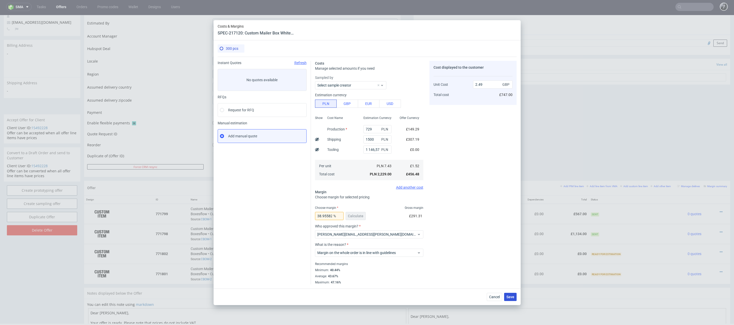
click at [512, 295] on span "Save" at bounding box center [511, 297] width 8 height 4
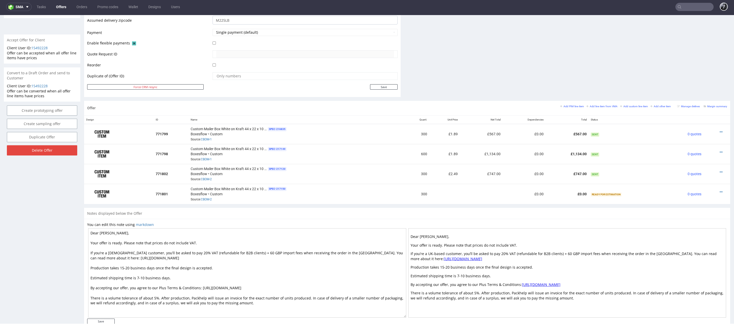
scroll to position [230, 0]
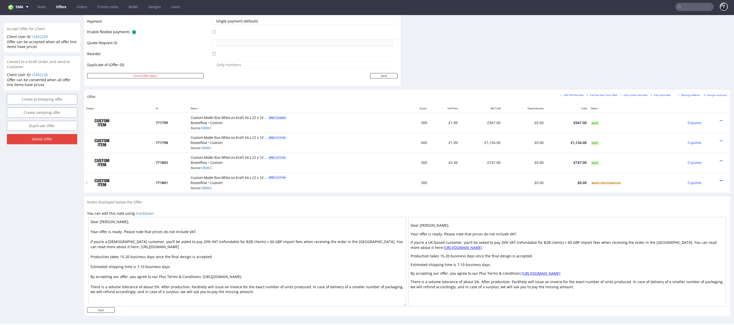
click at [720, 179] on icon at bounding box center [721, 181] width 3 height 4
click at [699, 124] on span "Add cost manually" at bounding box center [698, 122] width 41 height 5
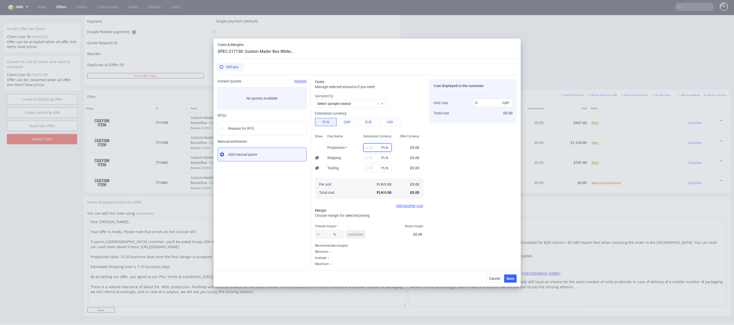
click at [377, 144] on input "text" at bounding box center [378, 147] width 28 height 8
type input "729"
type input "0.5"
type input "729"
click at [376, 170] on input "text" at bounding box center [378, 168] width 28 height 8
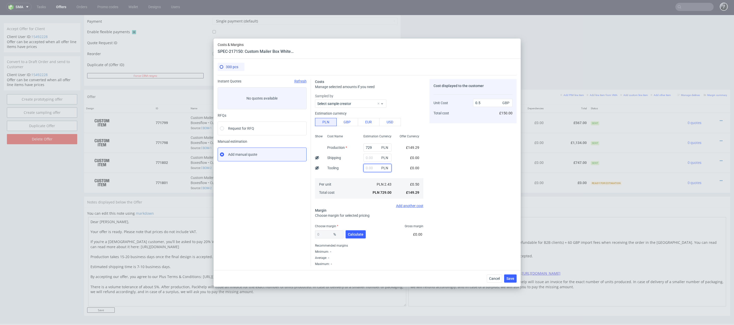
paste input "1 146,57"
type input "1 146,57"
click at [373, 157] on input "text" at bounding box center [378, 157] width 28 height 8
type input "55"
type input "0.54"
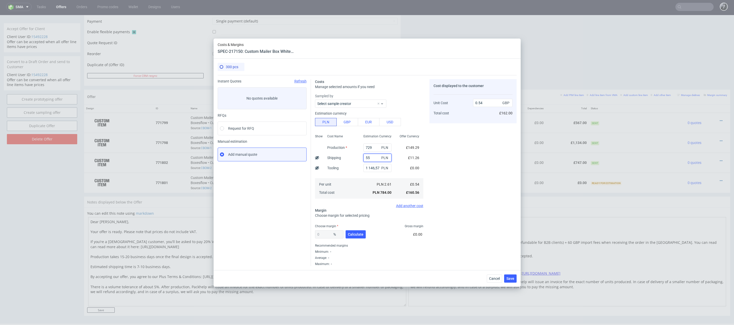
type input "550"
type input "0.88"
type input "550"
click at [357, 235] on span "Calculate" at bounding box center [356, 234] width 16 height 4
type input "47.37"
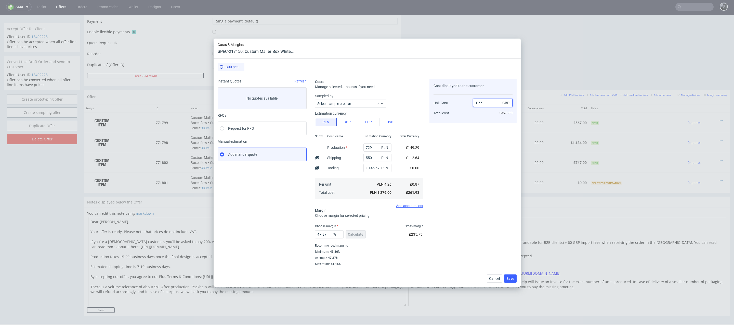
drag, startPoint x: 488, startPoint y: 105, endPoint x: 466, endPoint y: 100, distance: 21.9
click at [466, 100] on div "Unit Cost Total cost 1.66 GBP £498.00" at bounding box center [473, 105] width 79 height 27
type input "0.88"
type input "NaN"
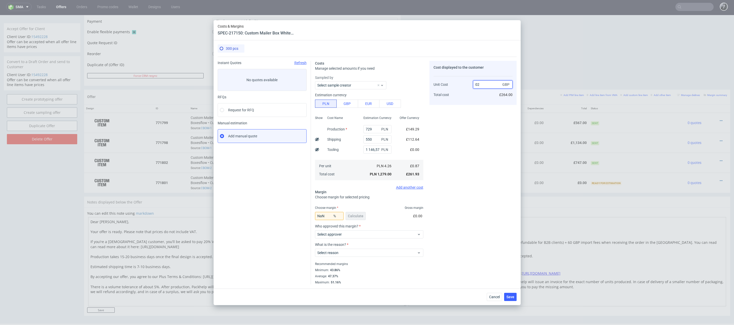
type input "0"
type input "2.0"
type input "56.49999999999999"
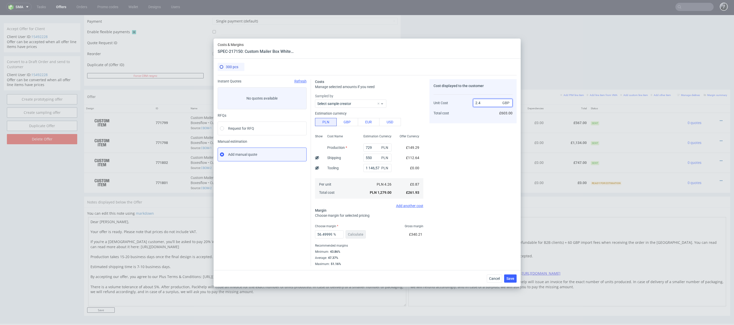
type input "2.49"
type input "65.06024096385543"
type input "2.49"
click at [474, 160] on div "Cost displayed to the customer Unit Cost Total cost 2.49 GBP £750.00" at bounding box center [473, 172] width 87 height 187
click at [512, 278] on span "Save" at bounding box center [511, 278] width 8 height 4
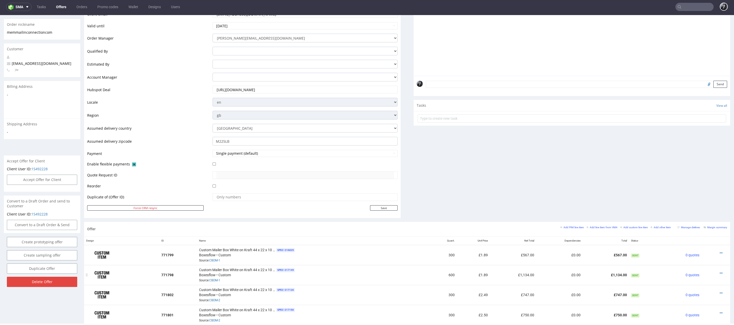
scroll to position [162, 0]
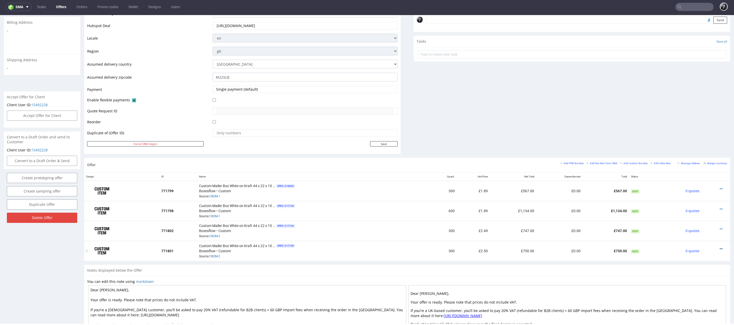
click at [720, 247] on icon at bounding box center [721, 249] width 3 height 4
click at [701, 188] on li "Edit item price" at bounding box center [696, 190] width 49 height 9
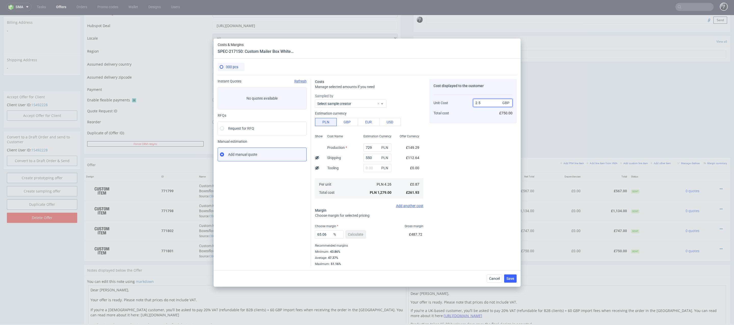
click at [495, 101] on input "2.5" at bounding box center [493, 103] width 40 height 8
type input "2.48"
type input "64.91935483870968"
type input "2.49"
click at [511, 276] on span "Save" at bounding box center [511, 278] width 8 height 4
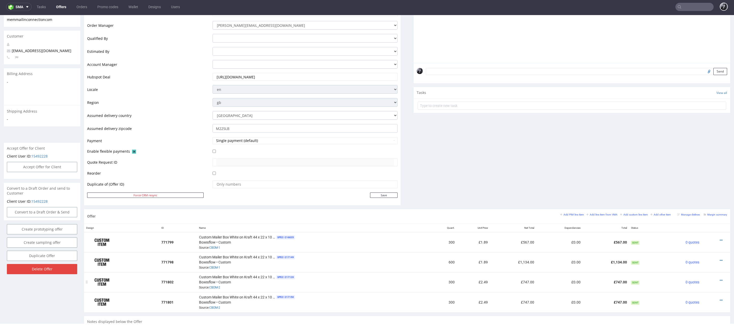
scroll to position [111, 0]
click at [720, 298] on icon at bounding box center [721, 300] width 3 height 4
click at [700, 240] on span "Edit item price" at bounding box center [698, 241] width 41 height 5
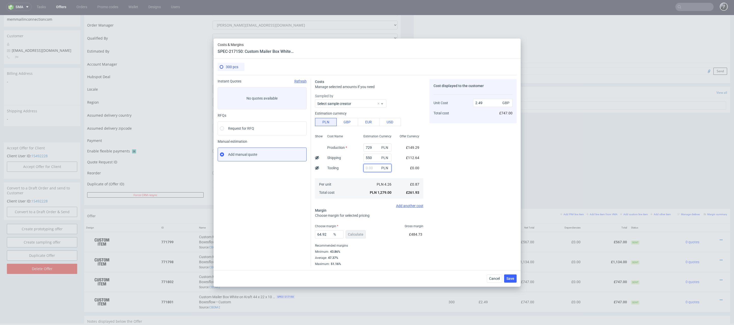
click at [374, 167] on input "text" at bounding box center [378, 168] width 28 height 8
paste input "1 146,57"
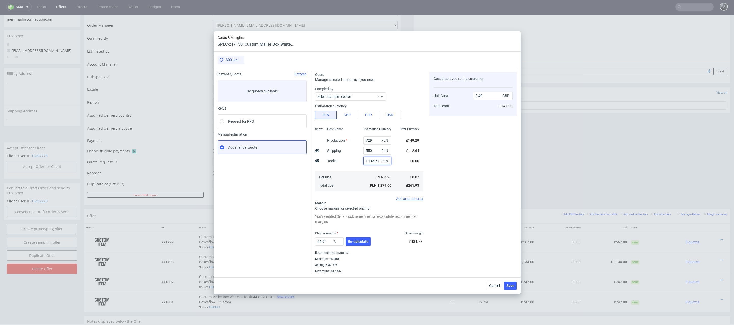
click at [369, 161] on input "1 146,57" at bounding box center [378, 161] width 28 height 8
type input "1146.57"
type input "4.72"
type input "1146.57"
drag, startPoint x: 489, startPoint y: 95, endPoint x: 464, endPoint y: 95, distance: 25.2
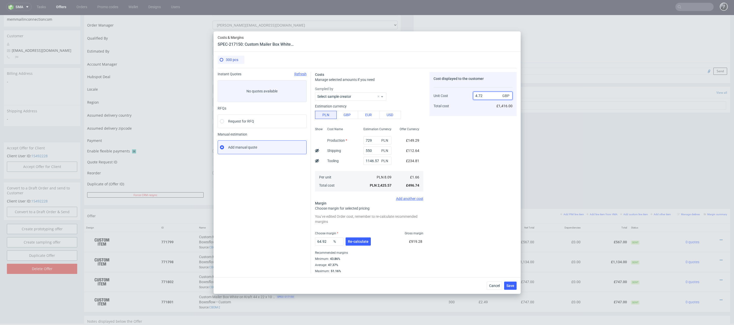
click at [464, 95] on div "Unit Cost Total cost 4.72 GBP £1,416.00" at bounding box center [473, 98] width 79 height 27
type input "2/"
type input "NaN"
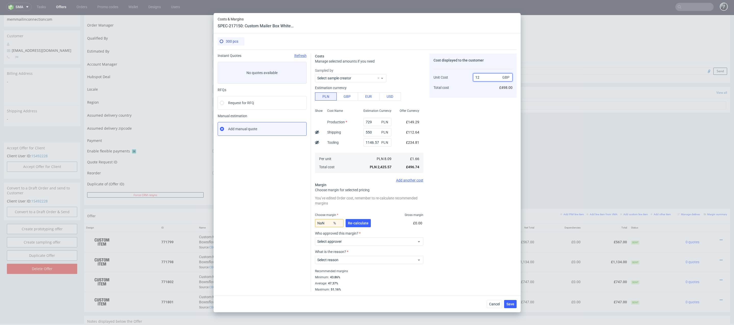
type input "1"
type input "2.40"
type input "30.833333333333336"
type input "2.89"
type input "42.758620689655174"
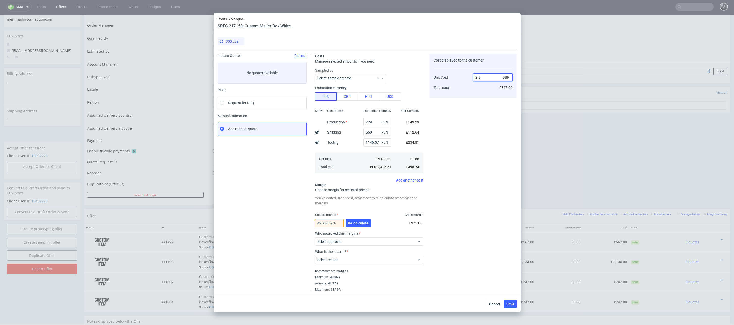
type input "2.39"
type input "30.543933054393307"
type input "2.49"
type input "33.33333333333334"
type input "2.49"
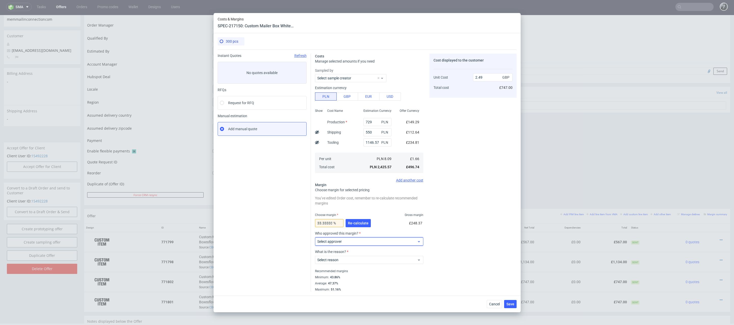
click at [367, 237] on div "Select approver" at bounding box center [369, 241] width 108 height 8
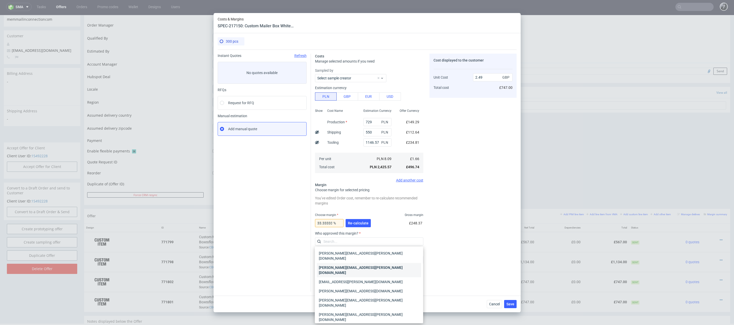
click at [363, 263] on div "[PERSON_NAME][EMAIL_ADDRESS][PERSON_NAME][DOMAIN_NAME]" at bounding box center [369, 270] width 104 height 14
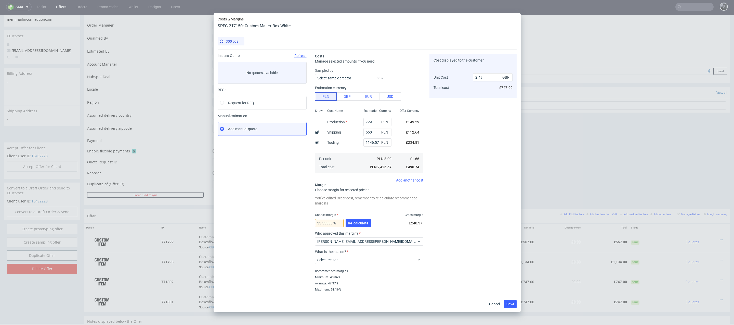
click at [363, 264] on div "What is the reason? Select reason" at bounding box center [369, 258] width 108 height 18
click at [370, 261] on span "Select reason" at bounding box center [367, 259] width 100 height 5
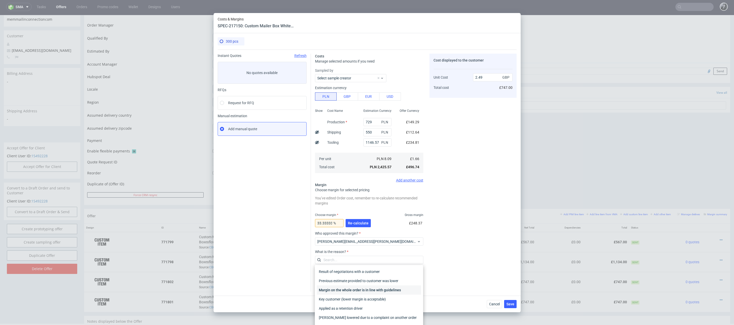
click at [370, 288] on div "Margin on the whole order is in line with guidelines" at bounding box center [369, 289] width 104 height 9
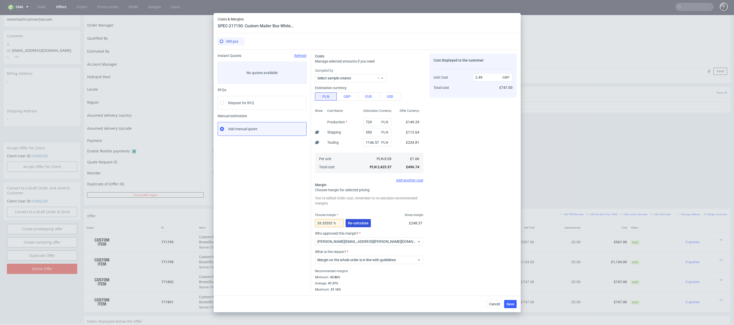
click at [366, 226] on button "Re-calculate" at bounding box center [358, 223] width 25 height 8
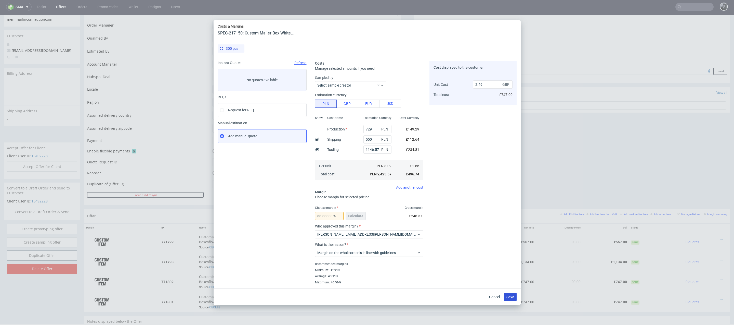
click at [510, 295] on span "Save" at bounding box center [511, 297] width 8 height 4
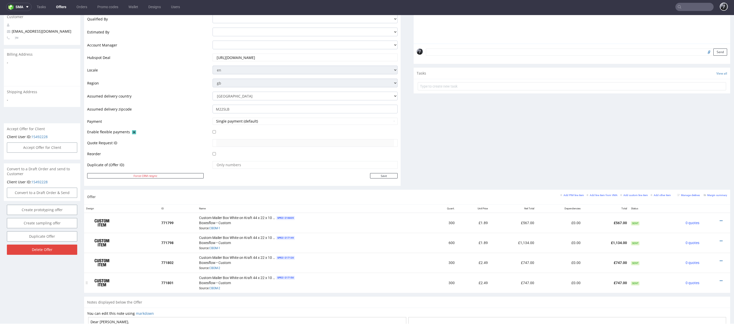
scroll to position [139, 0]
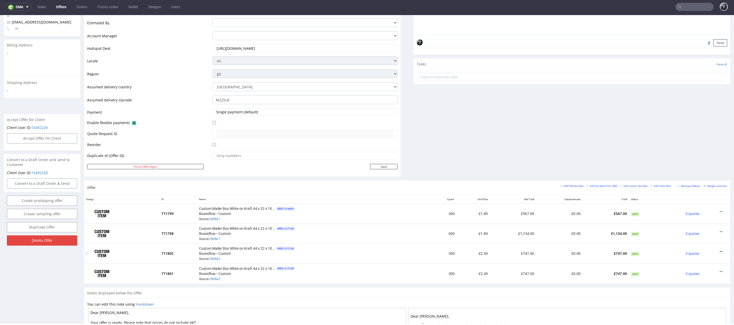
click at [720, 249] on link at bounding box center [721, 251] width 3 height 4
click at [693, 194] on span "Edit item price" at bounding box center [698, 193] width 41 height 5
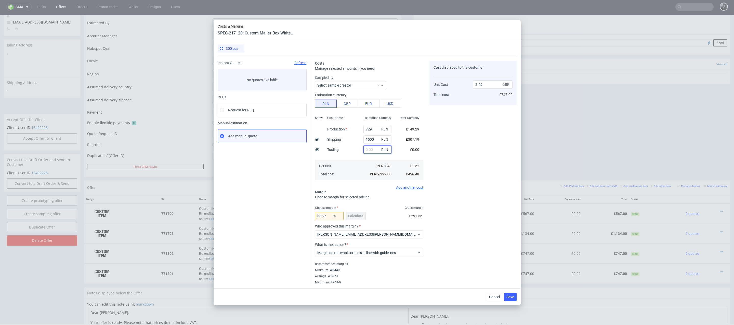
click at [373, 149] on input "text" at bounding box center [378, 149] width 28 height 8
paste input "1 146,57"
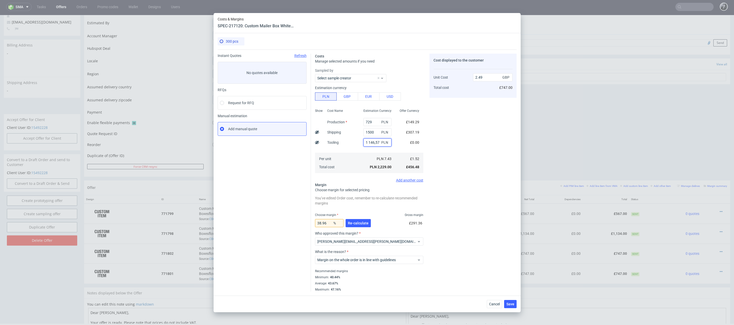
click at [368, 144] on input "1 146,57" at bounding box center [378, 142] width 28 height 8
type input "1146.57"
type input "3.77"
type input "1146.57"
drag, startPoint x: 488, startPoint y: 76, endPoint x: 458, endPoint y: 75, distance: 29.6
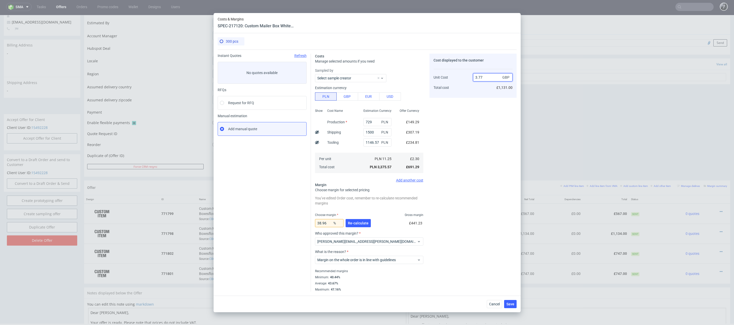
click at [458, 76] on div "Unit Cost Total cost 3.77 GBP £1,131.00" at bounding box center [473, 80] width 79 height 27
type input "2.49"
type input "7.630522088353428"
type input "2.49"
click at [363, 223] on span "Re-calculate" at bounding box center [358, 223] width 21 height 4
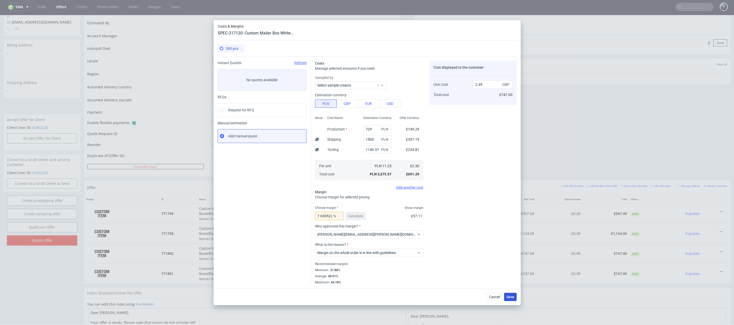
click at [512, 296] on span "Save" at bounding box center [511, 297] width 8 height 4
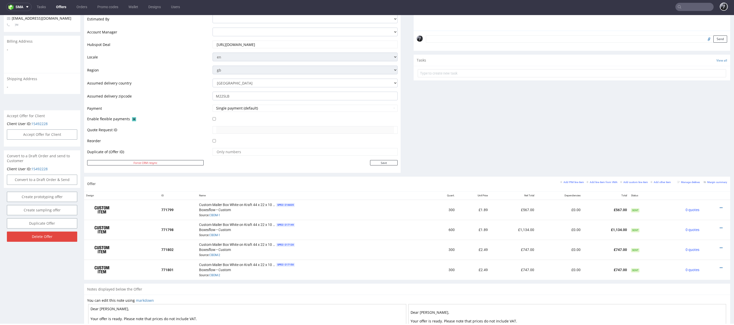
scroll to position [144, 0]
click at [720, 225] on icon at bounding box center [721, 227] width 3 height 4
click at [699, 171] on span "Edit item price" at bounding box center [698, 169] width 41 height 5
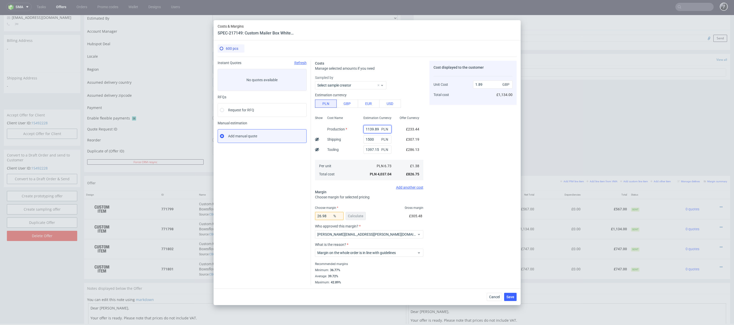
drag, startPoint x: 380, startPoint y: 130, endPoint x: 361, endPoint y: 129, distance: 19.2
click at [361, 129] on div "1139.89 PLN" at bounding box center [378, 129] width 36 height 10
click at [378, 176] on div "PLN 4,037.04" at bounding box center [381, 173] width 22 height 5
drag, startPoint x: 395, startPoint y: 175, endPoint x: 378, endPoint y: 174, distance: 16.6
click at [378, 174] on div "PLN 4,037.04" at bounding box center [378, 174] width 36 height 8
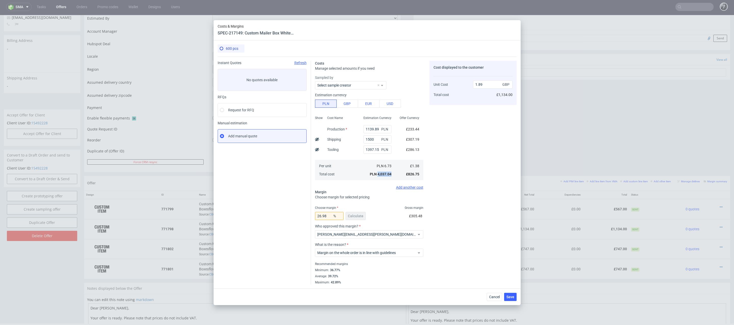
copy span "4,037.04"
click at [499, 298] on span "Cancel" at bounding box center [494, 297] width 11 height 4
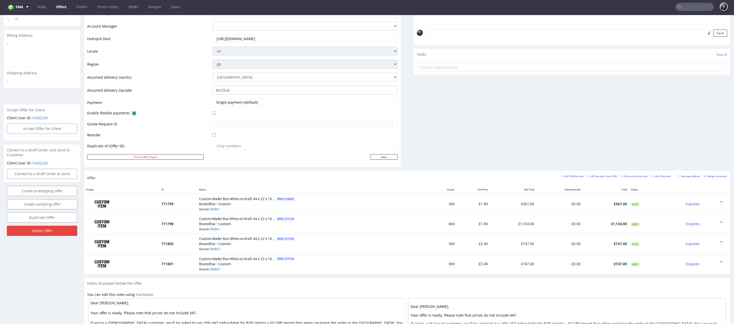
scroll to position [230, 0]
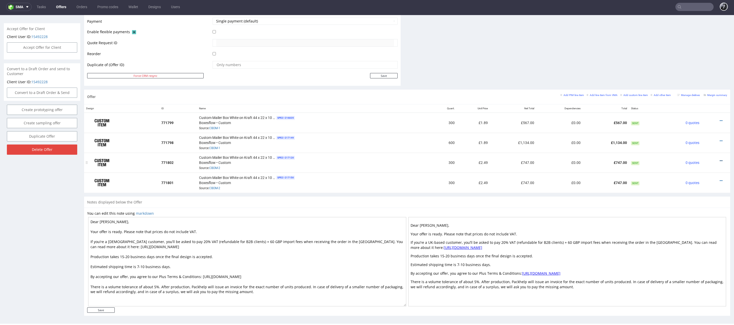
click at [720, 159] on icon at bounding box center [721, 161] width 3 height 4
click at [691, 100] on li "Edit item price" at bounding box center [696, 102] width 49 height 9
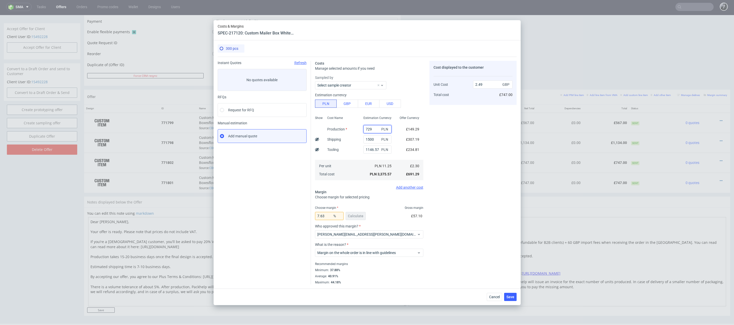
drag, startPoint x: 376, startPoint y: 130, endPoint x: 360, endPoint y: 130, distance: 16.1
click at [360, 130] on div "729 PLN" at bounding box center [378, 129] width 36 height 10
paste input "8,95"
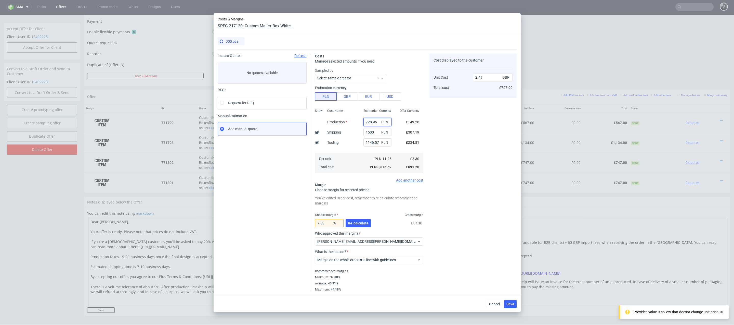
type input "728.95"
drag, startPoint x: 379, startPoint y: 143, endPoint x: 349, endPoint y: 143, distance: 29.8
click at [350, 143] on div "Show Cost Name Production Shipping Tooling Per unit Total cost Estimation Curre…" at bounding box center [369, 140] width 108 height 67
paste input "145,96"
type input "1 145,96"
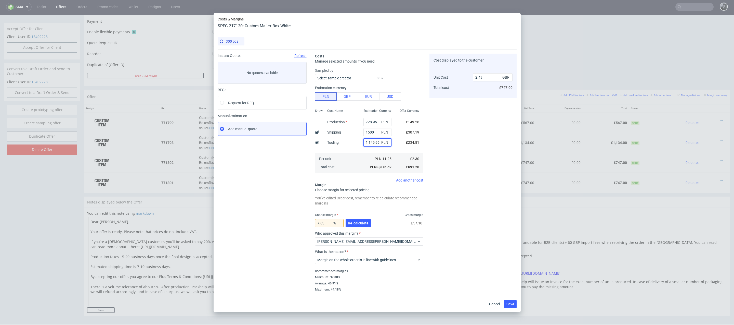
type input "1.64"
paste input "1 145,96"
click at [368, 143] on input "1 145,96" at bounding box center [378, 142] width 28 height 8
type input "1145.96"
type input "2.49"
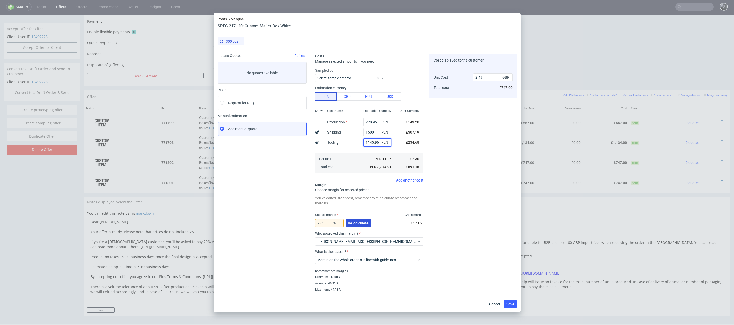
type input "1145.96"
click at [364, 222] on span "Re-calculate" at bounding box center [358, 223] width 21 height 4
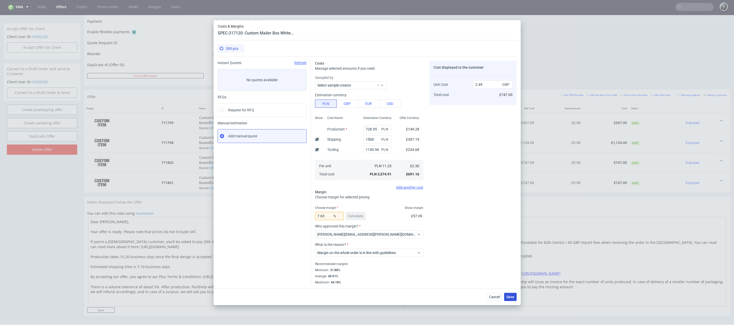
click at [511, 298] on span "Save" at bounding box center [511, 297] width 8 height 4
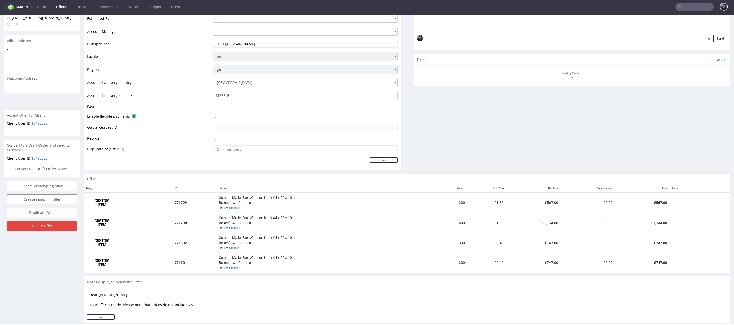
scroll to position [151, 0]
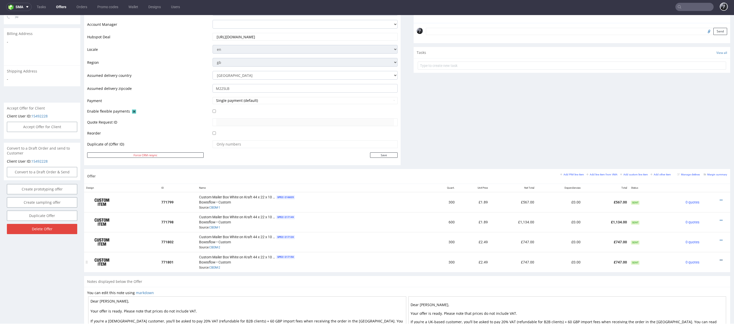
click at [720, 258] on icon at bounding box center [721, 260] width 3 height 4
click at [697, 205] on li "Edit item price" at bounding box center [696, 201] width 49 height 9
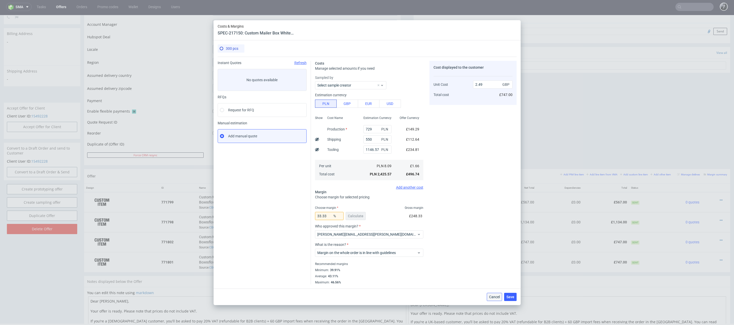
click at [493, 298] on span "Cancel" at bounding box center [494, 297] width 11 height 4
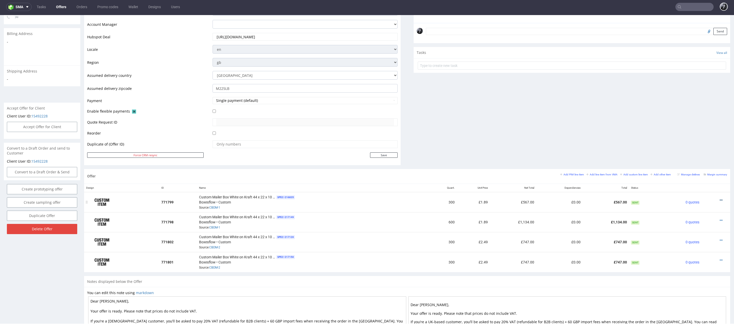
click at [720, 198] on icon at bounding box center [721, 200] width 3 height 4
click at [697, 144] on span "Edit item price" at bounding box center [698, 142] width 41 height 5
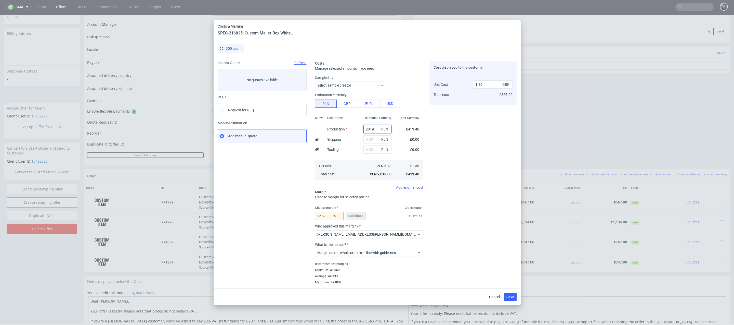
drag, startPoint x: 376, startPoint y: 130, endPoint x: 348, endPoint y: 129, distance: 28.6
click at [348, 129] on div "Show Cost Name Production Shipping Tooling Per unit Total cost Estimation Curre…" at bounding box center [369, 147] width 108 height 67
paste input "569,95"
type input "569.95"
type input "0.53"
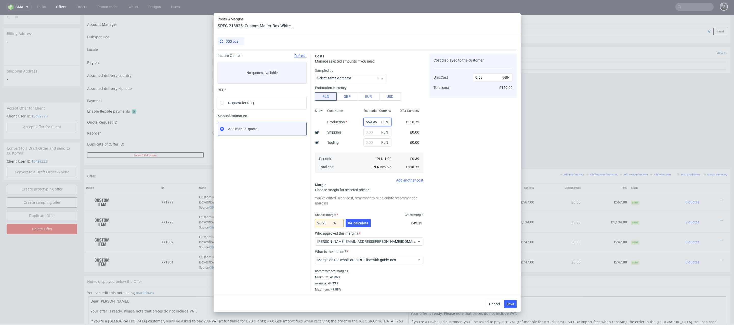
type input "569.95"
click at [368, 139] on input "text" at bounding box center [378, 142] width 28 height 8
paste input "698,58"
type input "698.58"
type input "1.19"
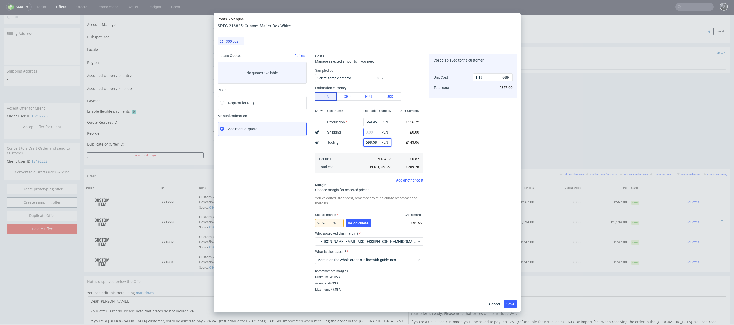
type input "698.58"
click at [380, 132] on input "text" at bounding box center [378, 132] width 28 height 8
type input "1500"
type input "2.59"
type input "1500"
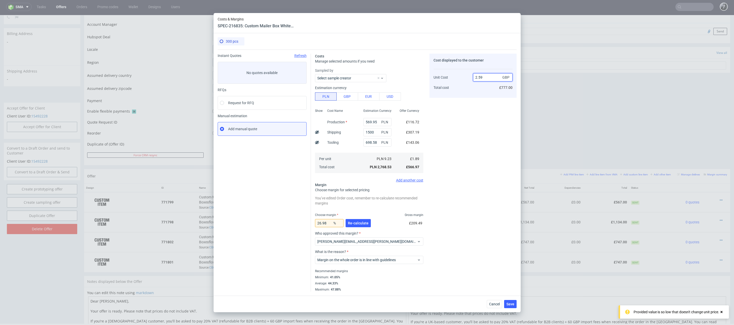
click at [488, 77] on input "2.59" at bounding box center [493, 77] width 40 height 8
type input "2"
type input "1"
type input "-89"
type input "188.99"
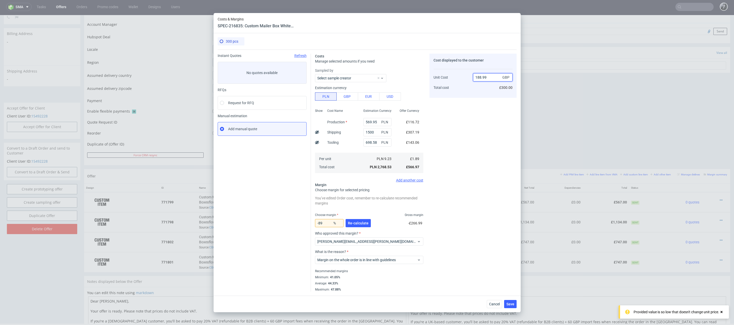
type input "99"
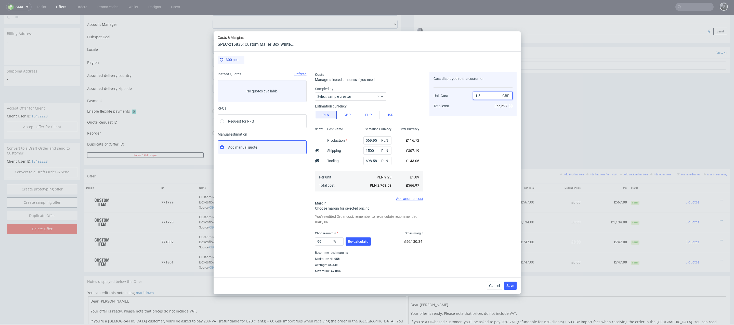
type input "1.89"
type input "0"
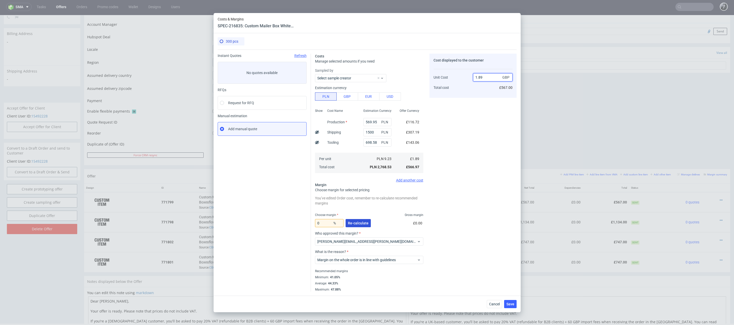
type input "1.89"
click at [361, 224] on span "Re-calculate" at bounding box center [358, 223] width 21 height 4
type input "42.23"
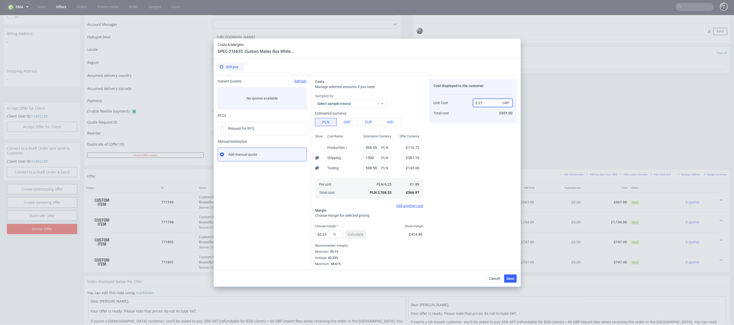
drag, startPoint x: 490, startPoint y: 104, endPoint x: 462, endPoint y: 103, distance: 27.6
click at [462, 103] on div "Unit Cost Total cost 3.27 GBP £981.00" at bounding box center [473, 105] width 79 height 27
type input "1.89"
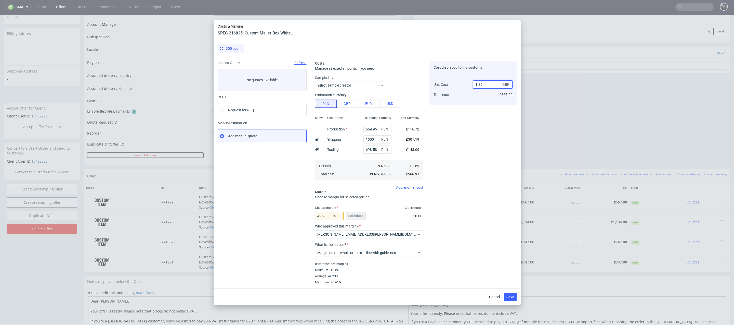
type input "0"
type input "1.89"
click at [496, 296] on span "Cancel" at bounding box center [494, 297] width 11 height 4
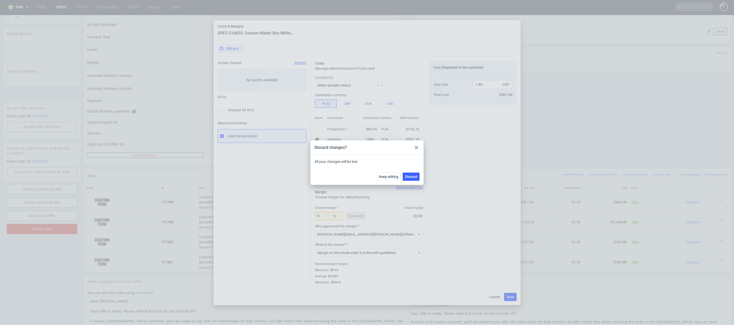
click at [416, 150] on div at bounding box center [417, 147] width 6 height 6
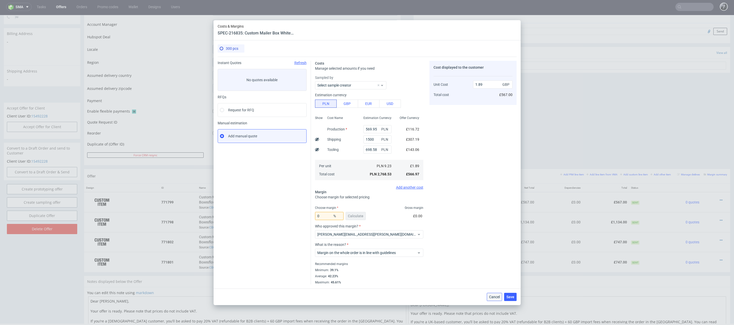
click at [498, 296] on span "Cancel" at bounding box center [494, 297] width 11 height 4
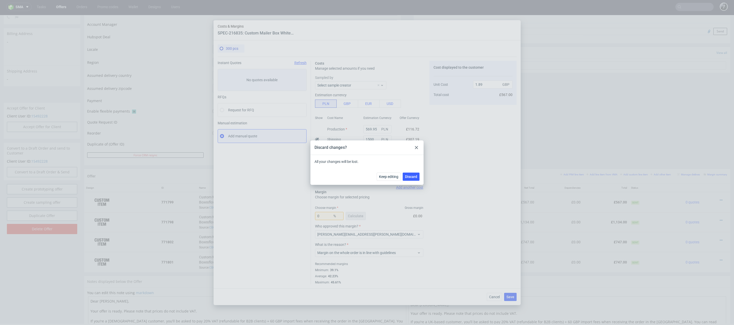
click at [408, 182] on div "Keep editing Discard" at bounding box center [367, 176] width 113 height 17
click at [415, 175] on span "Discard" at bounding box center [411, 177] width 12 height 4
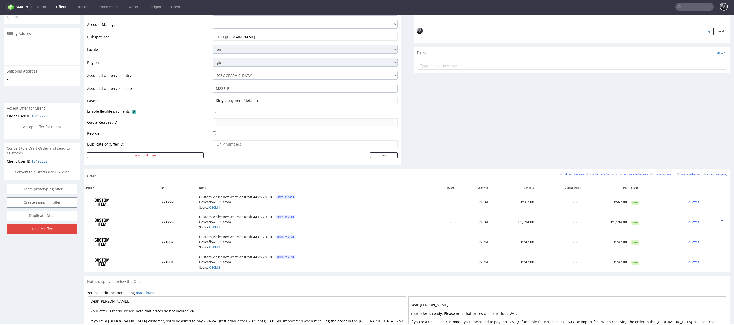
click at [720, 218] on icon at bounding box center [721, 220] width 3 height 4
click at [697, 155] on span "Edit item specification" at bounding box center [698, 153] width 41 height 5
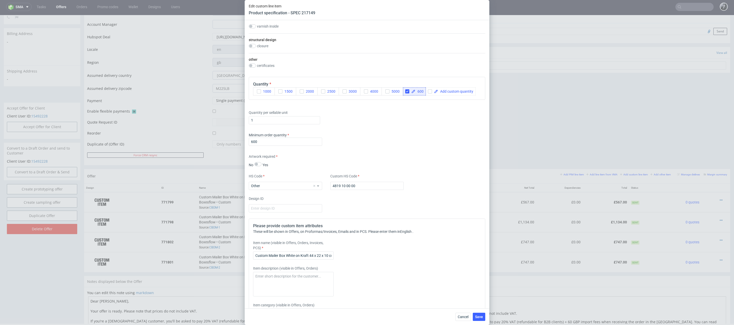
scroll to position [369, 0]
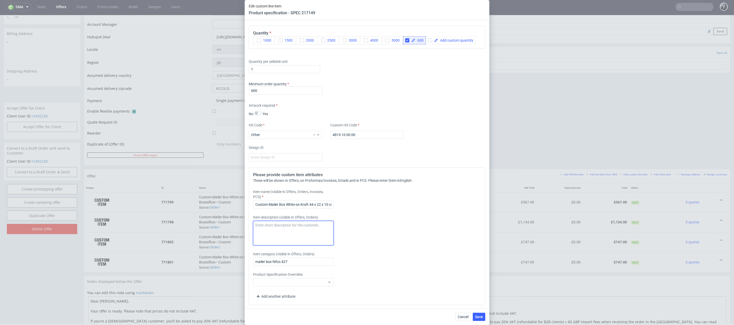
click at [304, 224] on textarea at bounding box center [293, 233] width 81 height 24
type textarea "Shipping to the NL"
click at [480, 313] on button "Save" at bounding box center [479, 316] width 12 height 8
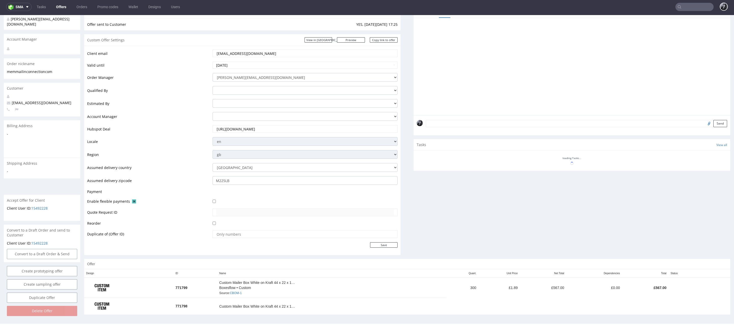
scroll to position [79, 0]
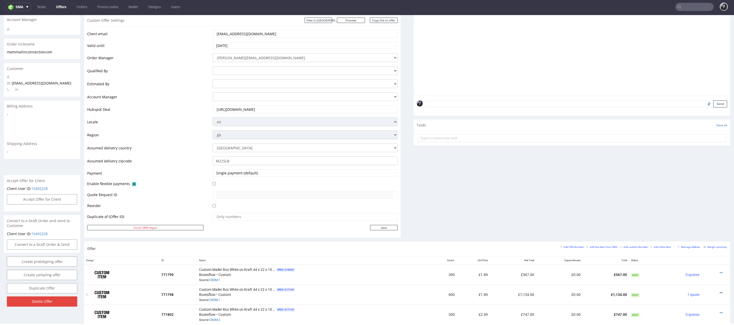
click at [720, 291] on icon at bounding box center [721, 293] width 3 height 4
click at [685, 194] on div "Comments User (0) Automatic (0) Attachments (0) All (0) View all (0) Send Tasks…" at bounding box center [572, 114] width 317 height 254
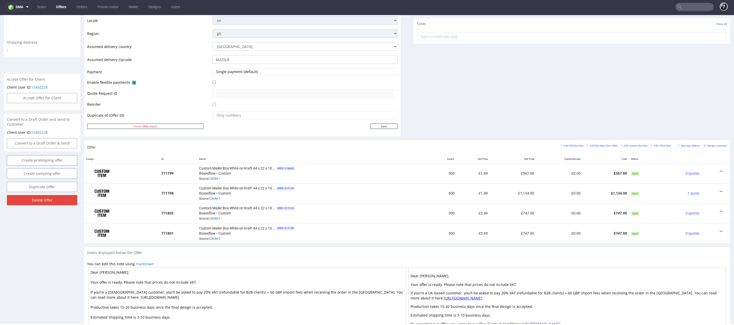
scroll to position [198, 0]
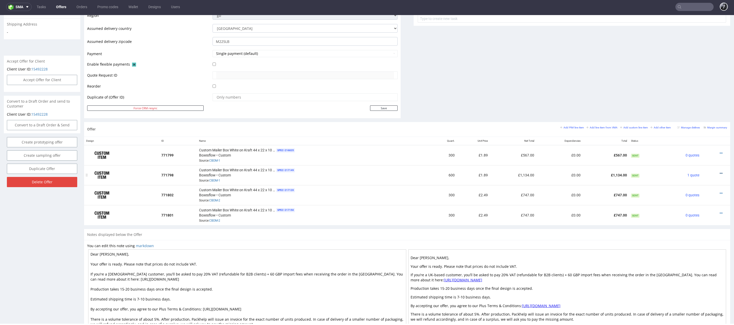
click at [720, 171] on icon at bounding box center [721, 173] width 3 height 4
click at [705, 104] on span "Edit item specification" at bounding box center [698, 106] width 41 height 5
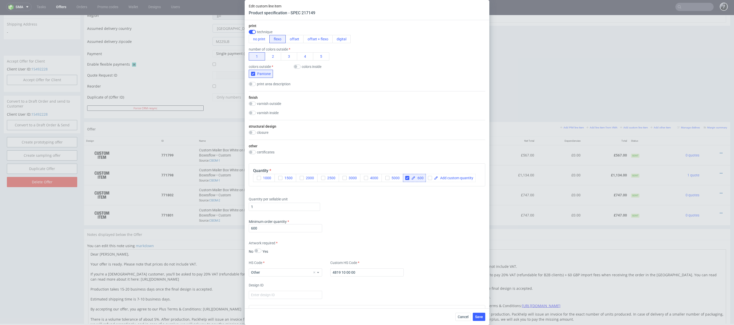
scroll to position [247, 0]
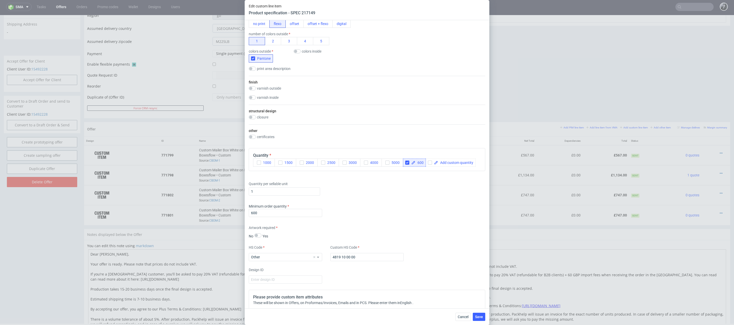
click at [423, 162] on span "600" at bounding box center [420, 163] width 8 height 4
checkbox input "true"
drag, startPoint x: 283, startPoint y: 209, endPoint x: 221, endPoint y: 200, distance: 63.2
click at [222, 200] on div "Edit custom line item Product specification - SPEC 217149 Supplier Custom Custo…" at bounding box center [367, 162] width 734 height 325
drag, startPoint x: 273, startPoint y: 211, endPoint x: 229, endPoint y: 206, distance: 44.1
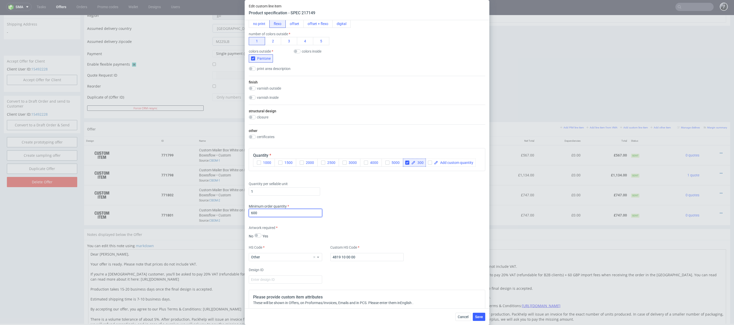
click at [230, 206] on div "Edit custom line item Product specification - SPEC 217149 Supplier Custom Custo…" at bounding box center [367, 162] width 734 height 325
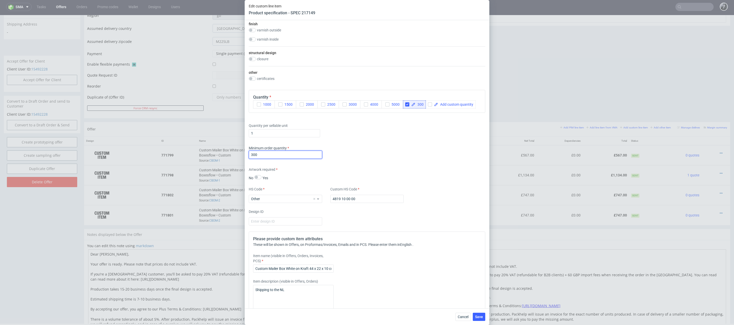
scroll to position [369, 0]
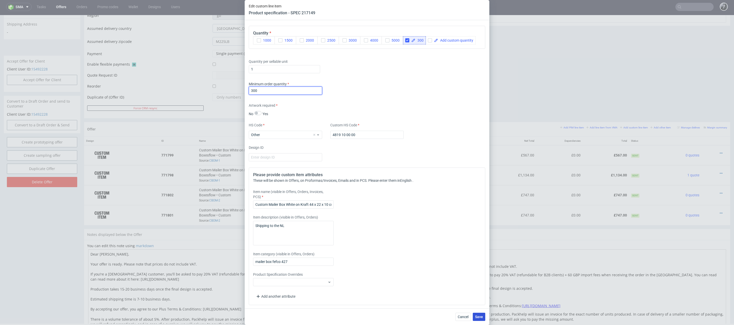
type input "300"
click at [484, 317] on button "Save" at bounding box center [479, 316] width 12 height 8
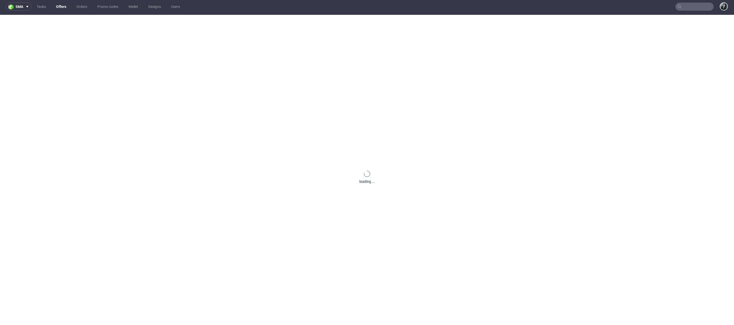
scroll to position [0, 0]
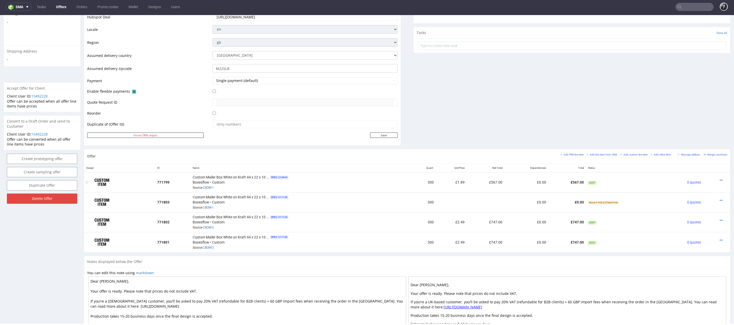
scroll to position [171, 0]
click at [720, 179] on icon at bounding box center [721, 180] width 3 height 4
click at [693, 125] on span "Edit item price" at bounding box center [698, 123] width 41 height 5
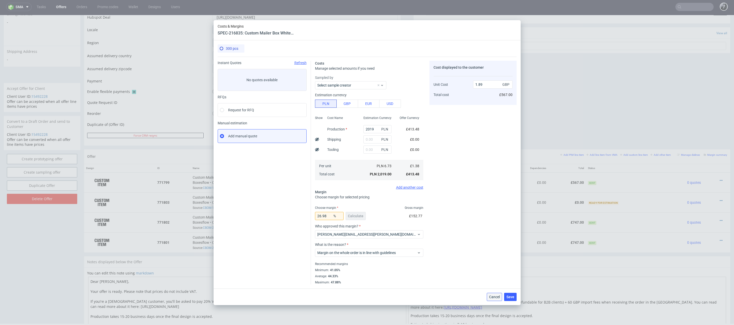
click at [495, 296] on span "Cancel" at bounding box center [494, 297] width 11 height 4
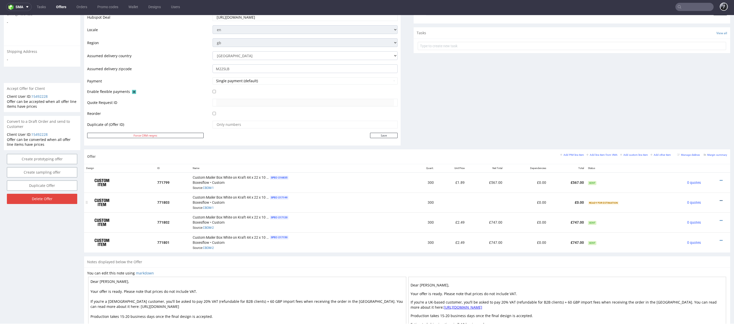
click at [720, 199] on icon at bounding box center [721, 201] width 3 height 4
click at [702, 141] on span "Add cost manually" at bounding box center [698, 142] width 41 height 5
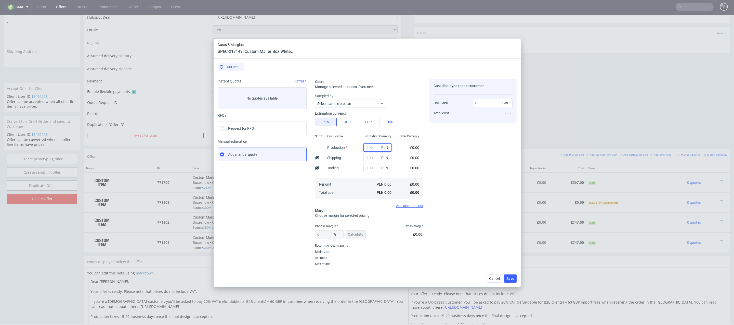
click at [376, 150] on input "text" at bounding box center [378, 147] width 28 height 8
paste input "569,95"
type input "569.95"
type input "0.39"
type input "569.95"
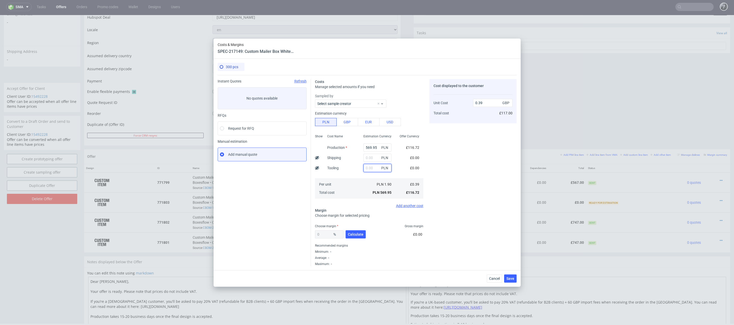
click at [373, 169] on input "text" at bounding box center [378, 168] width 28 height 8
paste input "698,58"
type input "698.58"
type input "0.87"
type input "698.58"
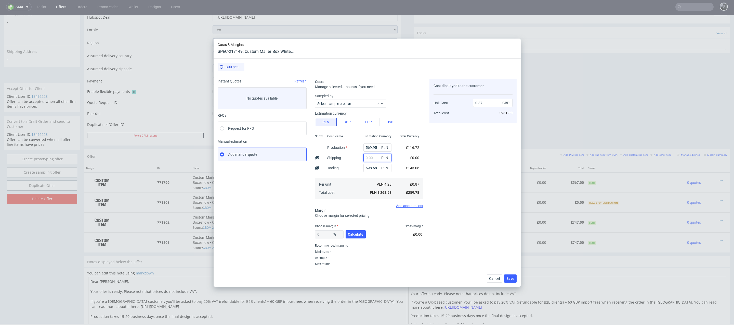
click at [378, 158] on input "text" at bounding box center [378, 157] width 28 height 8
type input "55"
type input "0.91"
type input "550"
type input "1.25"
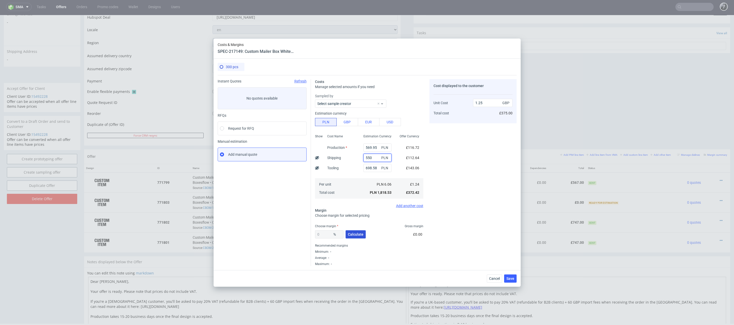
type input "550"
click at [360, 233] on span "Calculate" at bounding box center [356, 234] width 16 height 4
type input "45.03"
drag, startPoint x: 492, startPoint y: 106, endPoint x: 450, endPoint y: 99, distance: 42.7
click at [450, 99] on div "Unit Cost Total cost 2.27 GBP £681.00" at bounding box center [473, 105] width 79 height 27
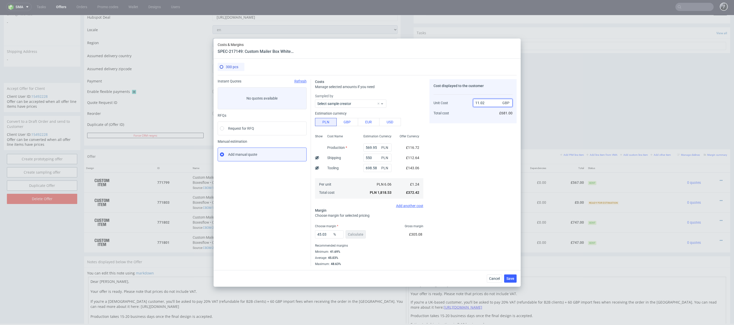
type input "11.0"
type input "88.72727272727273"
type input "1"
type input "."
type input "1.9"
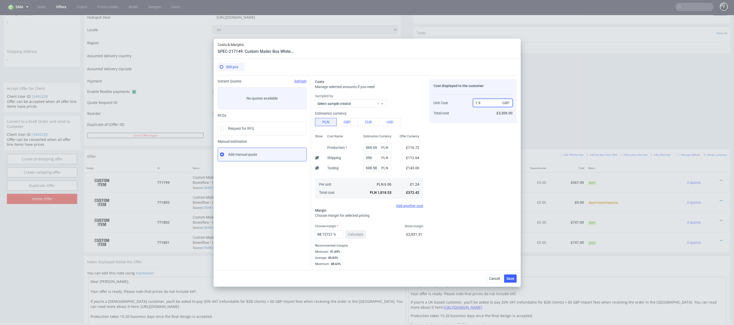
type input "34.39153439153439"
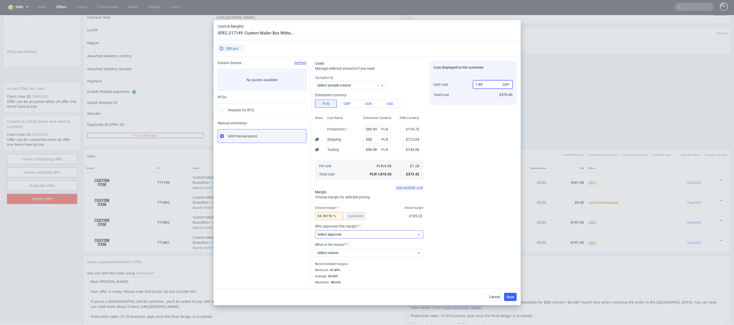
type input "1.89"
click at [393, 234] on span "Select approver" at bounding box center [367, 234] width 100 height 5
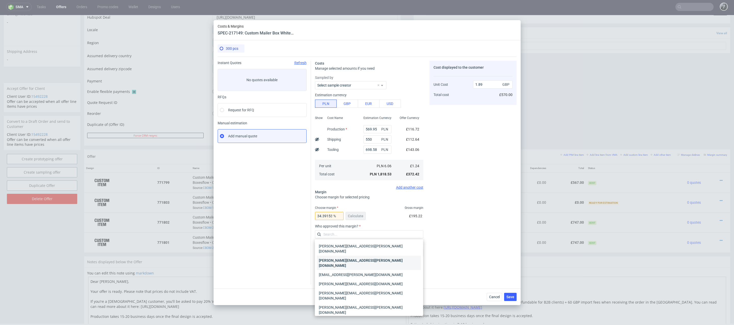
click at [389, 255] on div "[PERSON_NAME][EMAIL_ADDRESS][PERSON_NAME][DOMAIN_NAME]" at bounding box center [369, 262] width 104 height 14
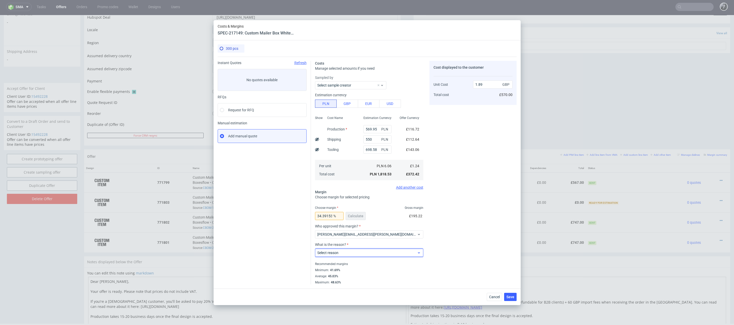
click at [387, 254] on span "Select reason" at bounding box center [367, 252] width 100 height 5
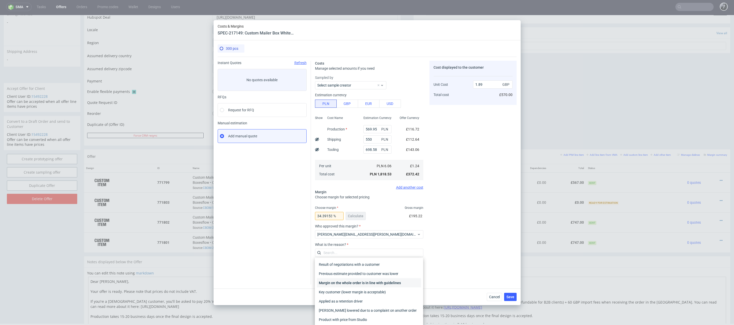
click at [392, 285] on div "Margin on the whole order is in line with guidelines" at bounding box center [369, 282] width 104 height 9
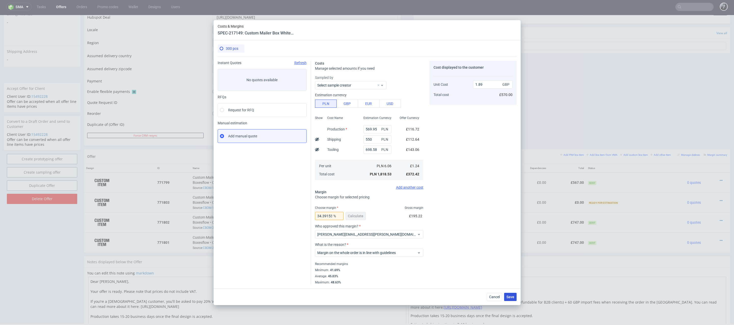
click at [513, 297] on span "Save" at bounding box center [511, 297] width 8 height 4
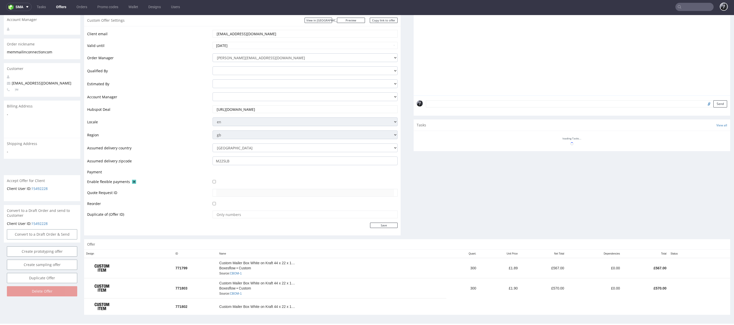
scroll to position [78, 0]
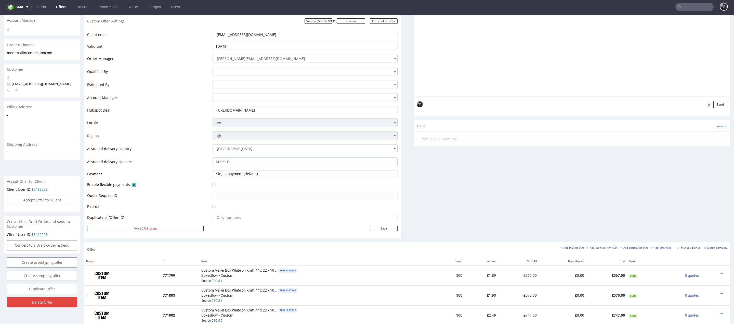
click at [720, 291] on icon at bounding box center [721, 293] width 3 height 4
click at [695, 236] on span "Edit item price" at bounding box center [698, 235] width 41 height 5
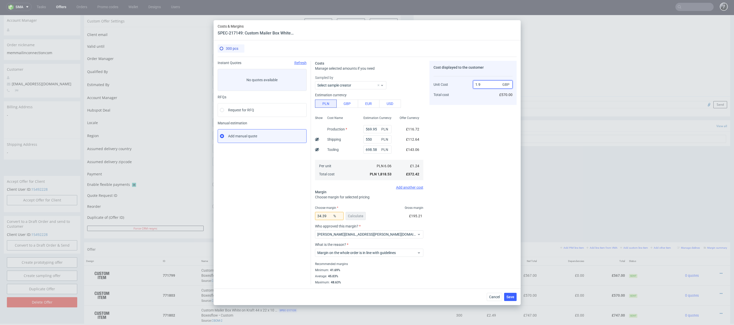
click at [487, 83] on input "1.9" at bounding box center [493, 84] width 40 height 8
type input "1.88"
type input "34.04255319148936"
type input "1.89"
click at [507, 296] on span "Save" at bounding box center [511, 297] width 8 height 4
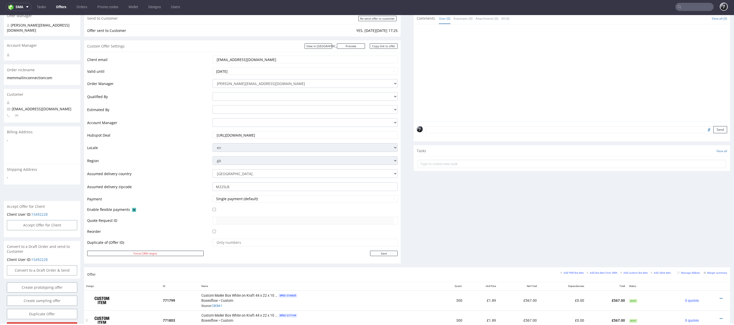
scroll to position [0, 0]
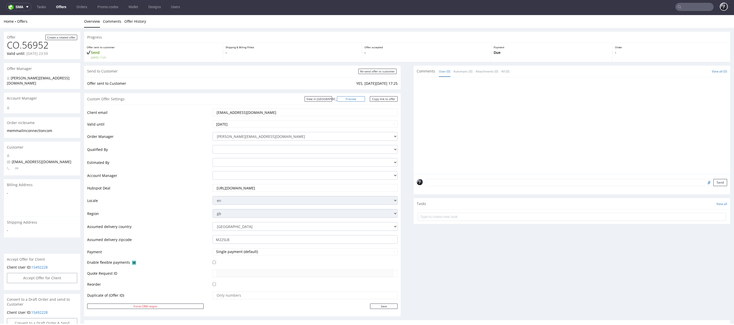
click at [357, 100] on link "Preview" at bounding box center [351, 98] width 28 height 5
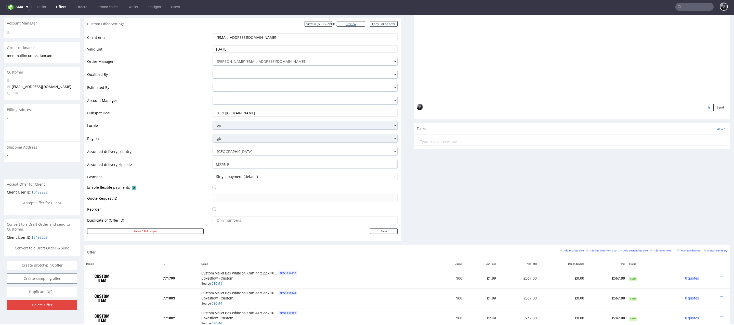
scroll to position [230, 0]
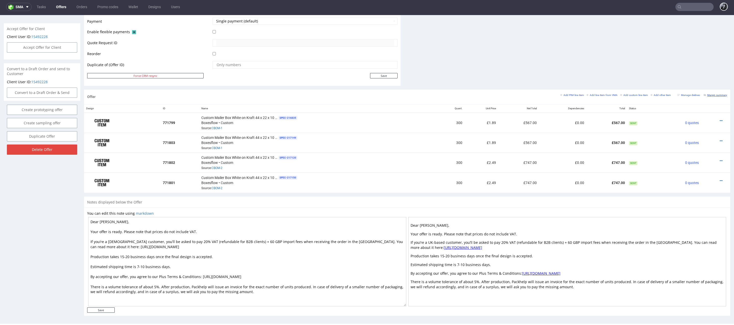
click at [712, 94] on small "Margin summary" at bounding box center [715, 95] width 23 height 3
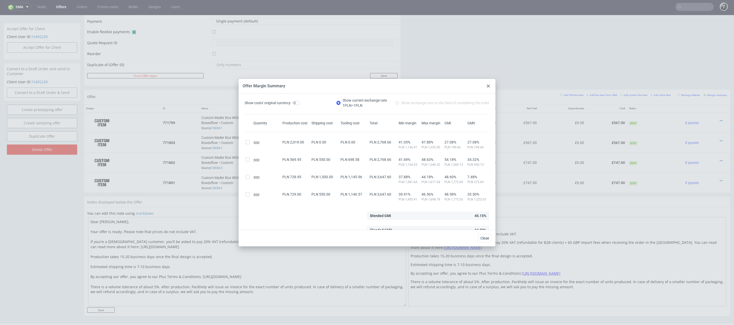
scroll to position [6, 0]
click at [409, 138] on span "41.05%" at bounding box center [409, 138] width 21 height 4
click at [488, 86] on use at bounding box center [488, 85] width 3 height 3
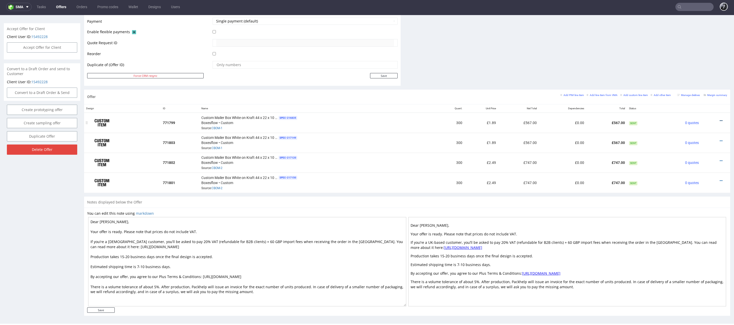
click at [720, 120] on icon at bounding box center [721, 121] width 3 height 4
click at [696, 65] on span "Edit item price" at bounding box center [698, 63] width 41 height 5
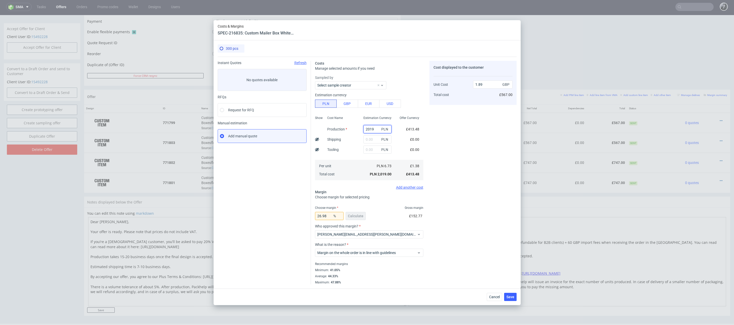
drag, startPoint x: 377, startPoint y: 129, endPoint x: 345, endPoint y: 129, distance: 32.1
click at [345, 129] on div "Show Cost Name Production Shipping Tooling Per unit Total cost Estimation Curre…" at bounding box center [369, 147] width 108 height 67
type input "0"
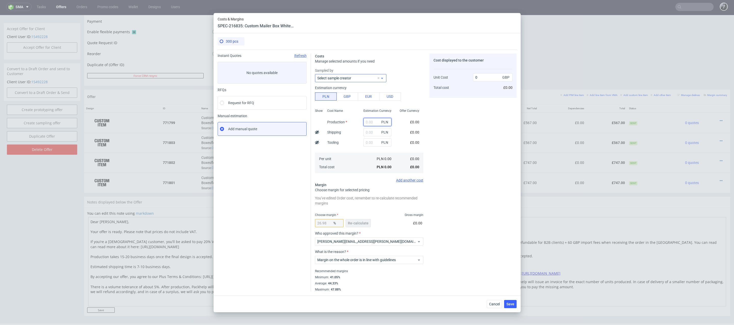
paste input "569,95"
type input "569.95"
type input "0.53"
type input "569.95"
click at [373, 144] on input "text" at bounding box center [378, 142] width 28 height 8
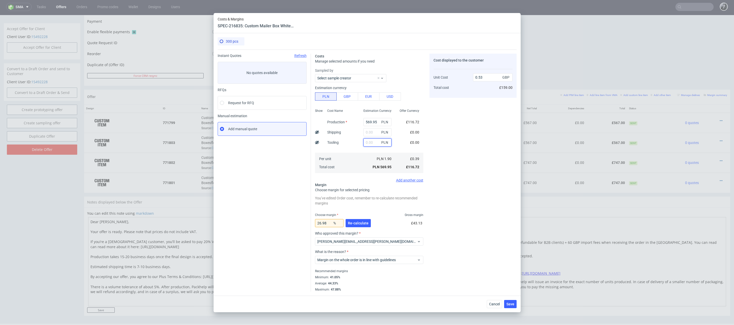
paste input "698,58"
type input "698.58"
type input "1.19"
type input "698.58"
click at [371, 133] on input "text" at bounding box center [378, 132] width 28 height 8
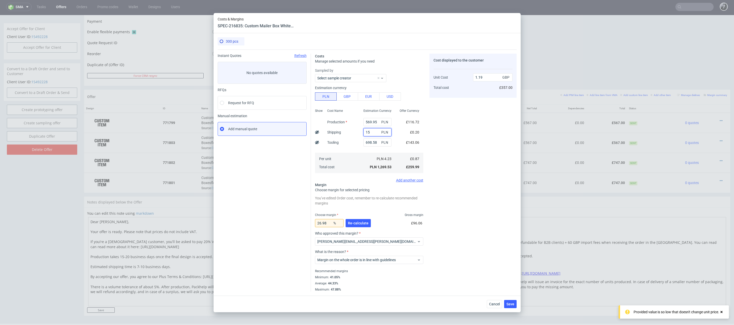
type input "150"
type input "1.2"
type input "1500"
type input "2.59"
type input "1500"
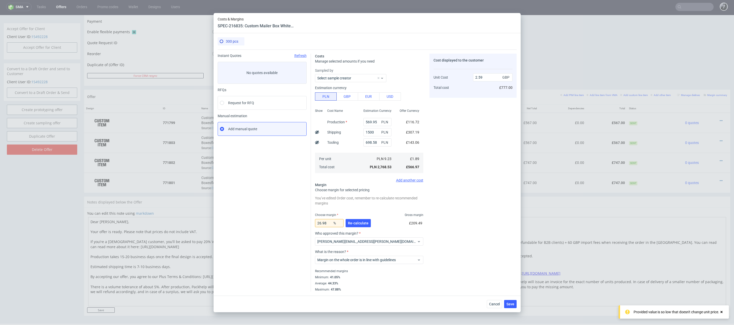
click at [453, 139] on div "Cost displayed to the customer Unit Cost Total cost 2.59 GBP £777.00" at bounding box center [473, 173] width 87 height 238
drag, startPoint x: 489, startPoint y: 78, endPoint x: 465, endPoint y: 76, distance: 24.5
click at [465, 76] on div "Unit Cost Total cost 2.59 GBP £777.00" at bounding box center [473, 80] width 79 height 27
type input "1"
type input "-89"
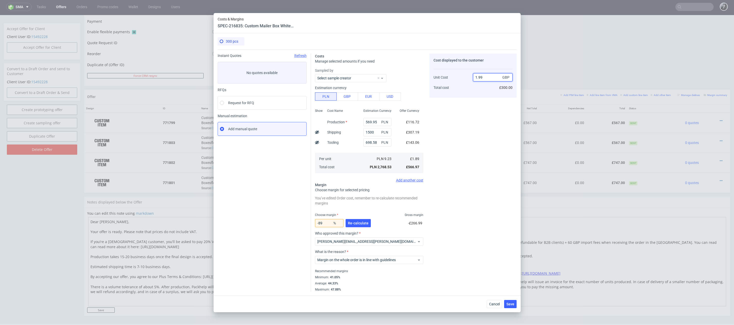
type input "1.9"
type input "5.025125628140704"
type input "1.89"
type input "0"
type input "1.89"
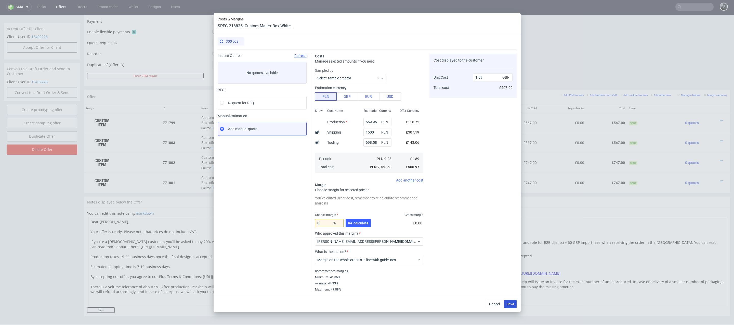
click at [511, 302] on span "Save" at bounding box center [511, 304] width 8 height 4
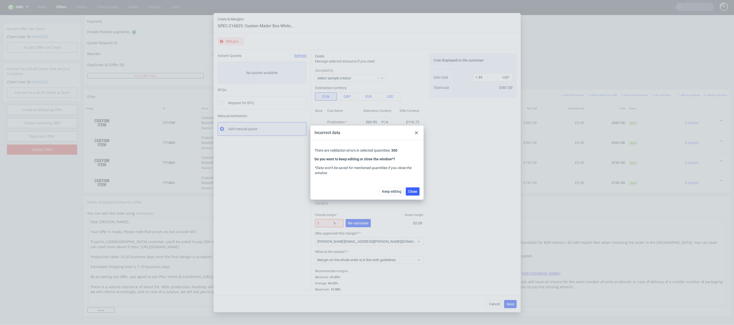
click at [416, 133] on icon at bounding box center [416, 132] width 3 height 3
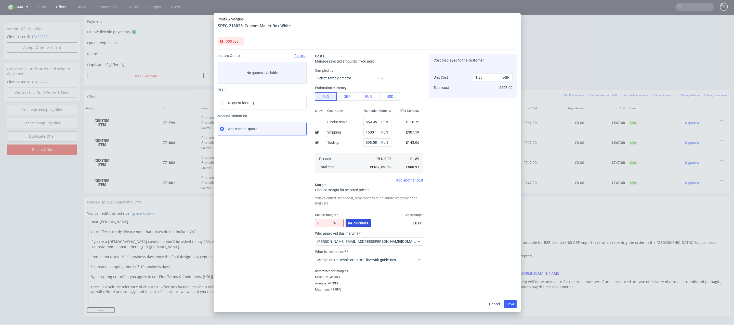
click at [365, 224] on span "Re-calculate" at bounding box center [358, 223] width 21 height 4
type input "42.23"
type input "3.27"
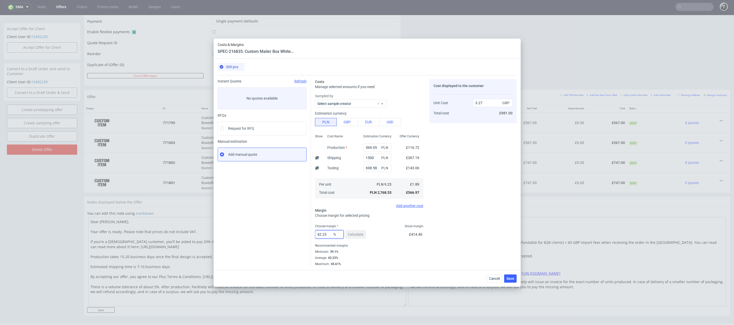
drag, startPoint x: 329, startPoint y: 235, endPoint x: 283, endPoint y: 235, distance: 46.7
click at [283, 235] on div "Instant Quotes Refresh No quotes available RFQs Request for RFQ Manual estimati…" at bounding box center [367, 170] width 299 height 191
type input "0"
type input "1.89"
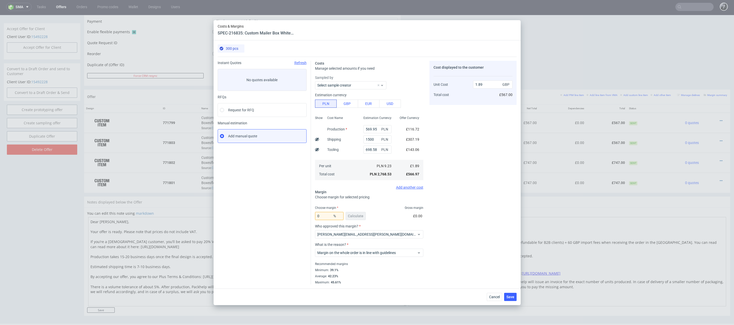
click at [452, 242] on div "Cost displayed to the customer Unit Cost Total cost 1.89 GBP £567.00" at bounding box center [473, 172] width 87 height 223
click at [512, 295] on span "Save" at bounding box center [511, 297] width 8 height 4
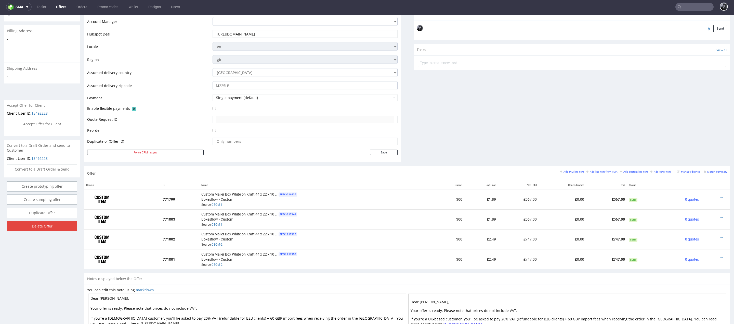
scroll to position [157, 0]
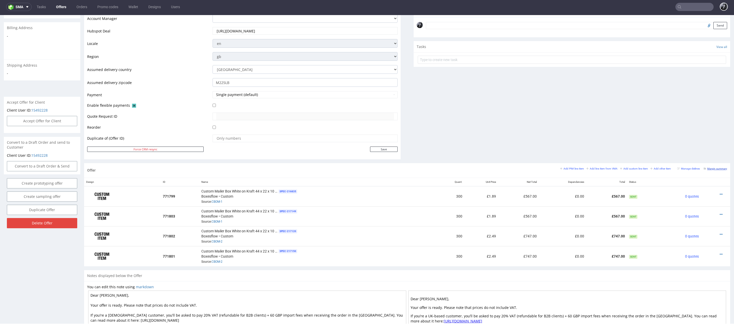
click at [708, 167] on small "Margin summary" at bounding box center [715, 168] width 23 height 3
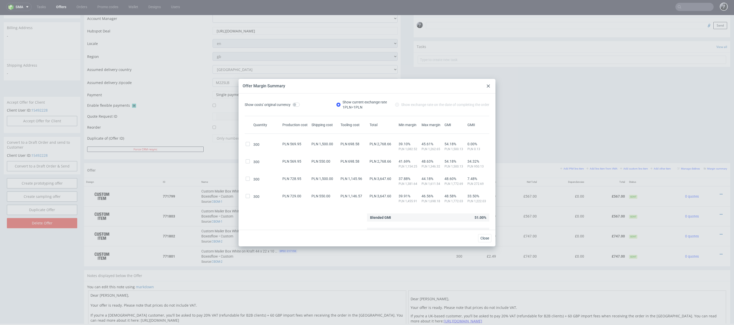
scroll to position [6, 0]
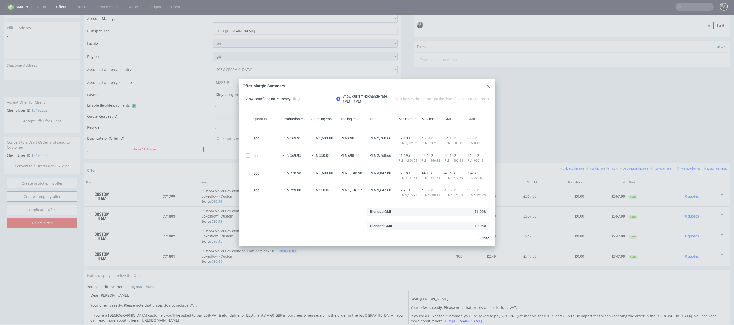
click at [490, 86] on icon at bounding box center [488, 85] width 3 height 3
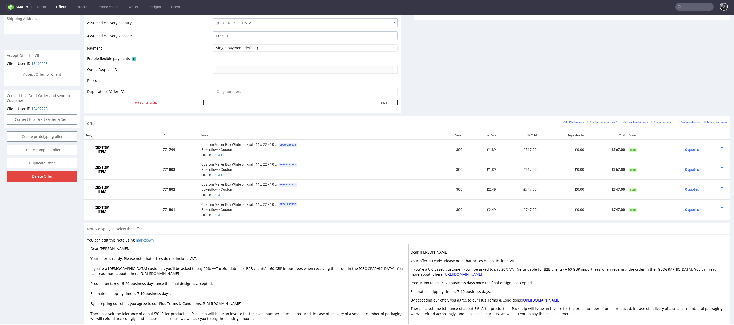
scroll to position [230, 0]
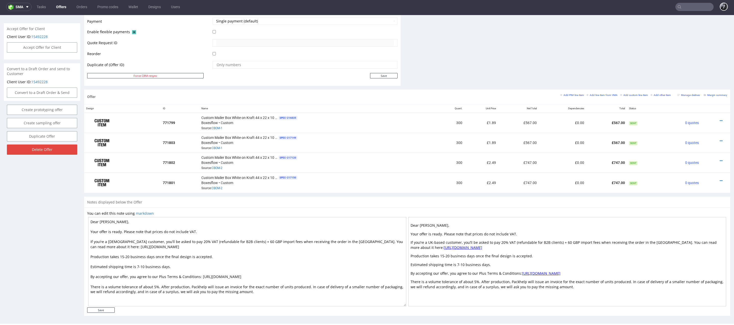
click at [136, 265] on textarea "Dear [PERSON_NAME], Your offer is ready. Please note that prices do not include…" at bounding box center [247, 261] width 318 height 89
click at [304, 198] on div "Notes displayed below the Offer" at bounding box center [407, 201] width 646 height 11
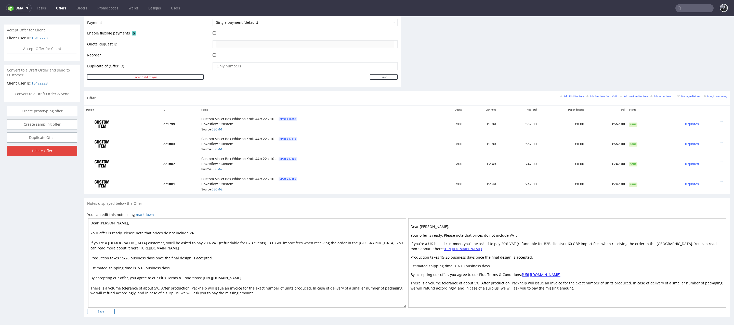
click at [108, 308] on input "Save" at bounding box center [101, 310] width 28 height 5
type input "In progress..."
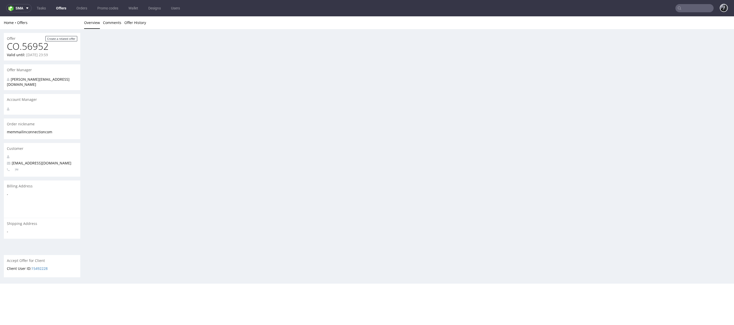
scroll to position [0, 0]
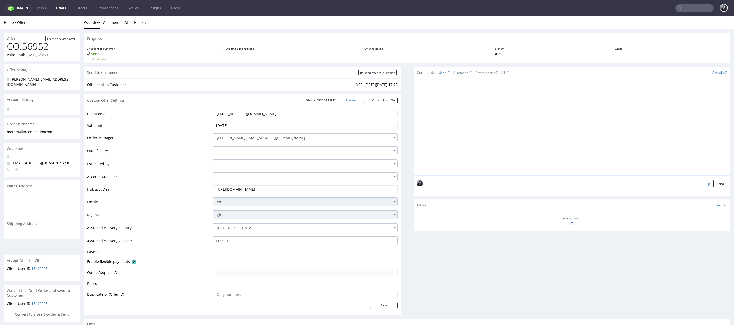
click at [361, 99] on link "Preview" at bounding box center [351, 99] width 28 height 5
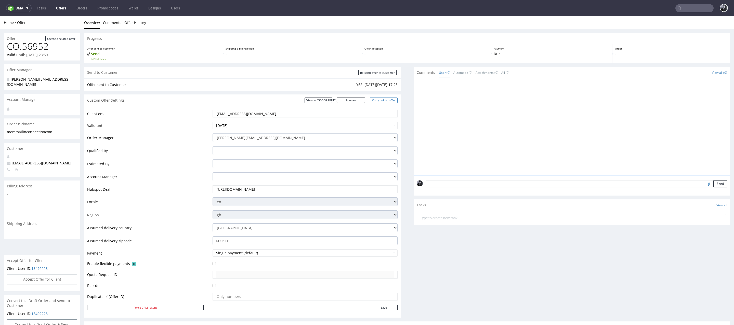
click at [387, 99] on link "Copy link to offer" at bounding box center [384, 99] width 28 height 5
click at [381, 101] on link "Copy link to offer" at bounding box center [384, 99] width 28 height 5
click at [387, 102] on link "Copy link to offer" at bounding box center [384, 99] width 28 height 5
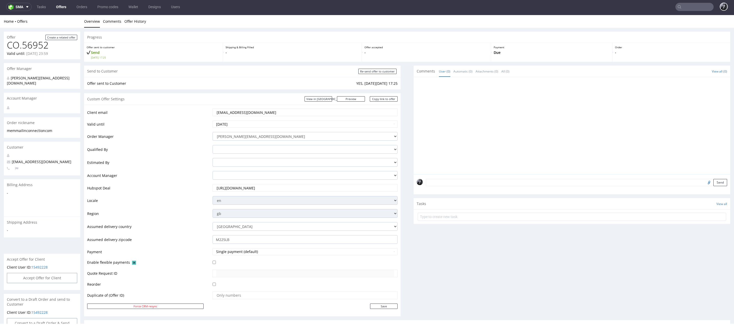
click at [367, 68] on div "Send to Customer Re-send offer to customer" at bounding box center [242, 71] width 317 height 11
click at [367, 70] on input "Re-send offer to customer" at bounding box center [377, 71] width 38 height 5
type input "In progress..."
